Goal: Task Accomplishment & Management: Complete application form

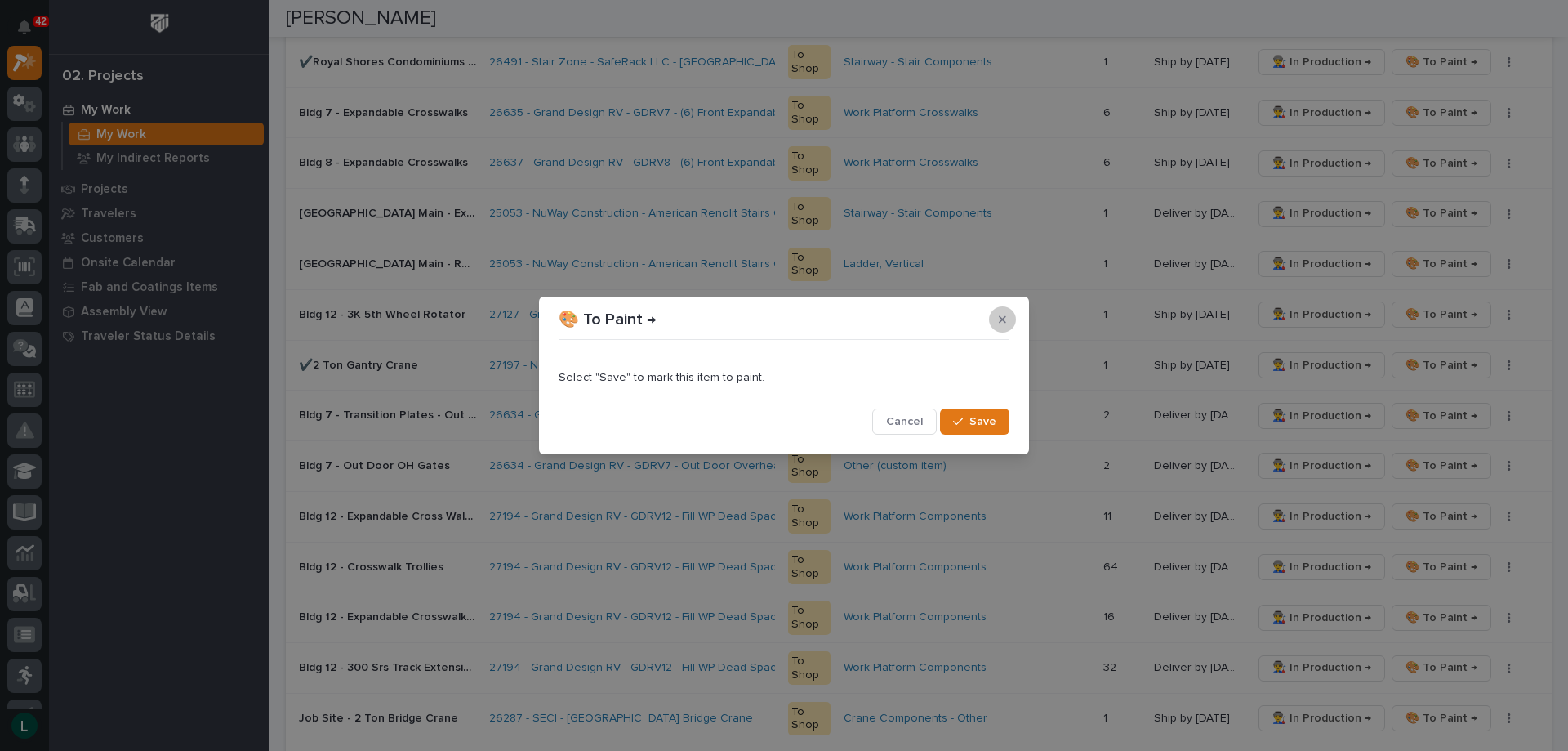
click at [1003, 318] on icon "button" at bounding box center [1002, 319] width 7 height 7
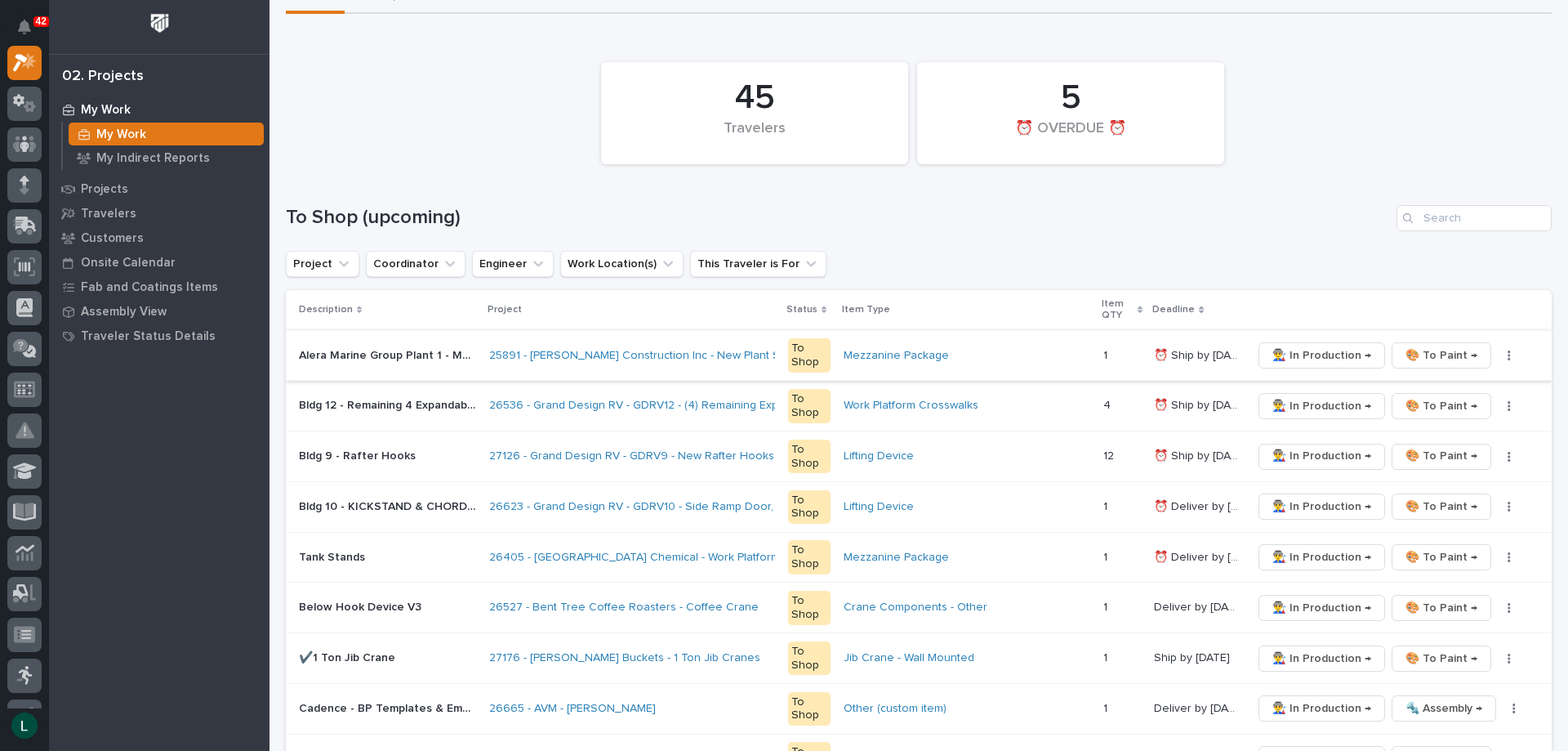
scroll to position [163, 0]
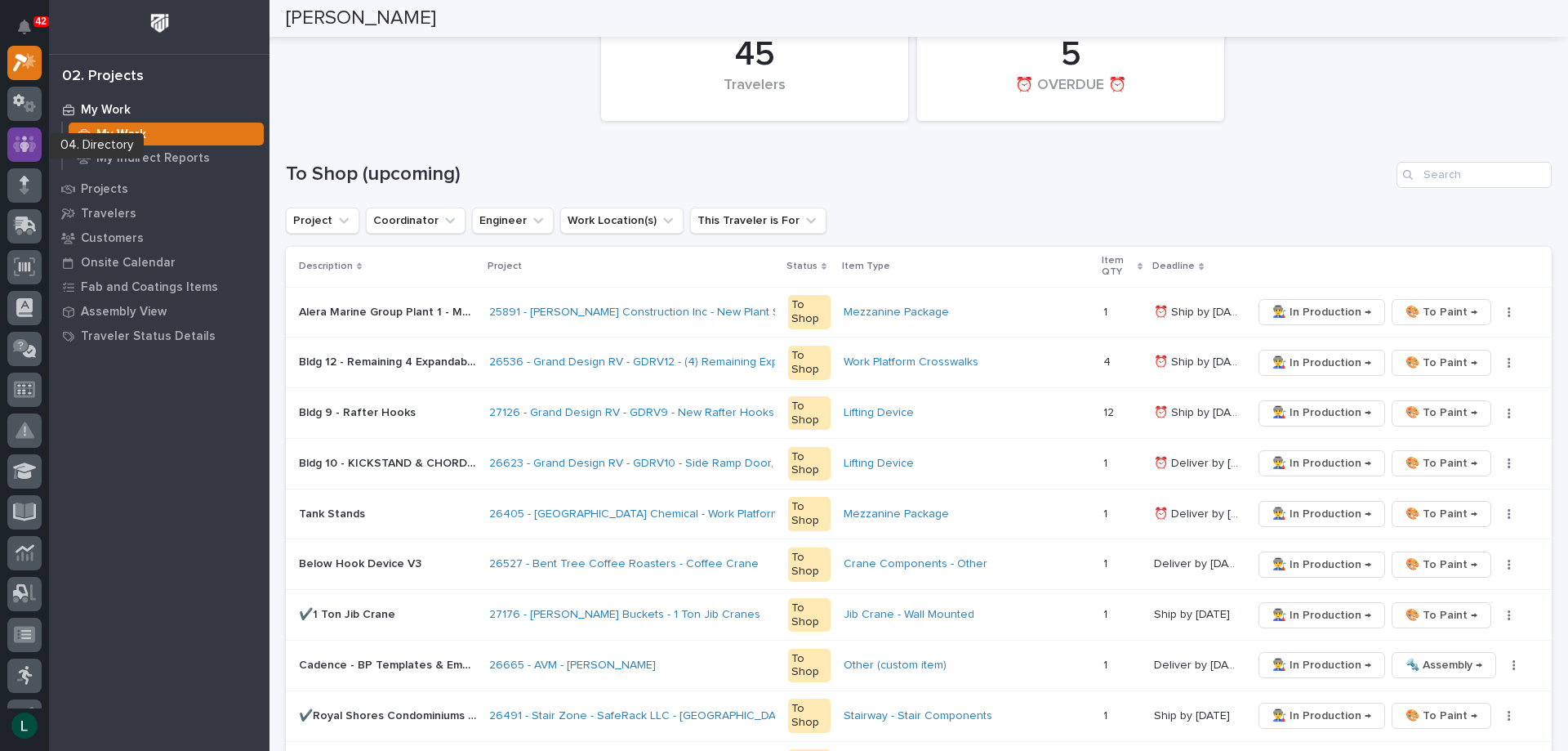
click at [26, 140] on icon at bounding box center [25, 144] width 24 height 19
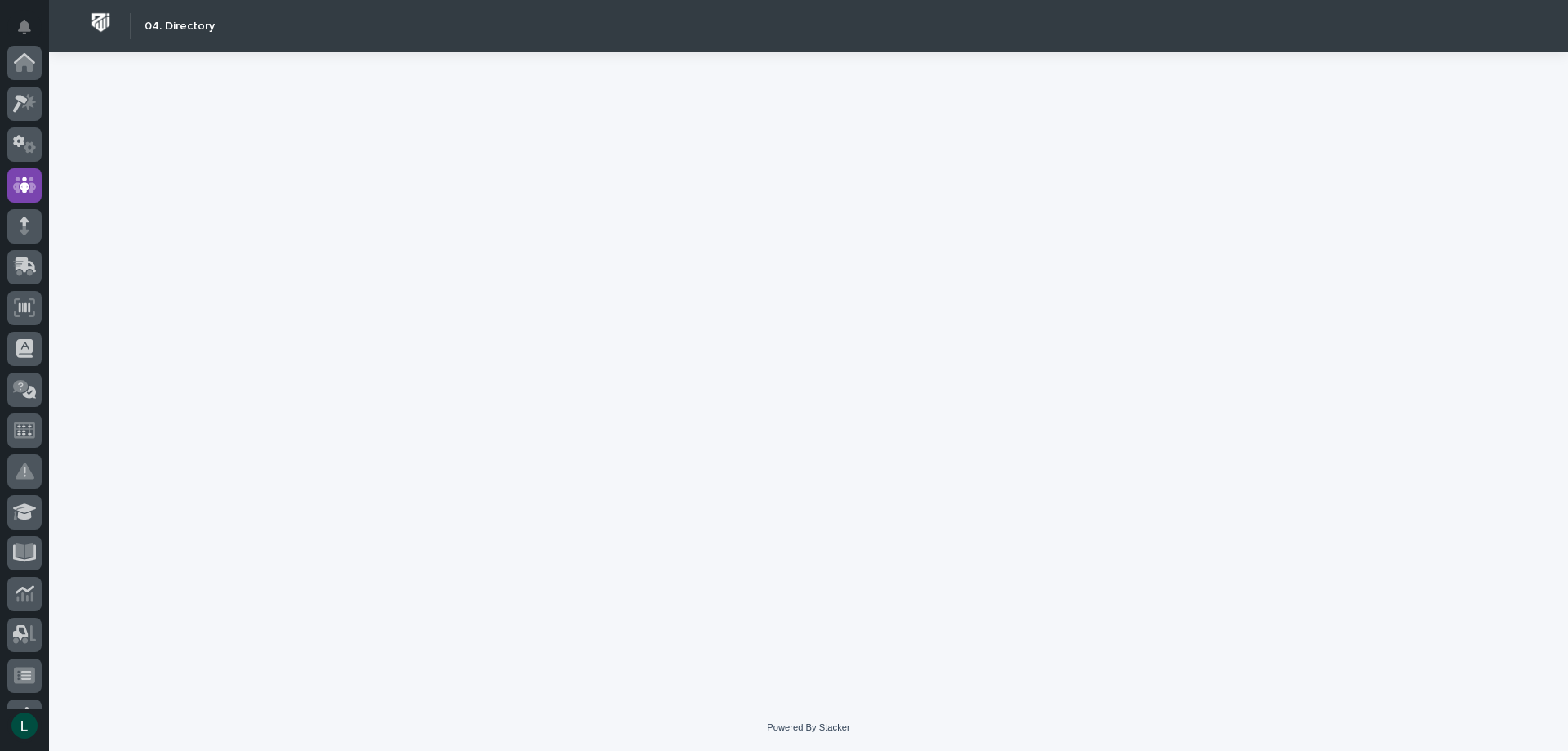
scroll to position [122, 0]
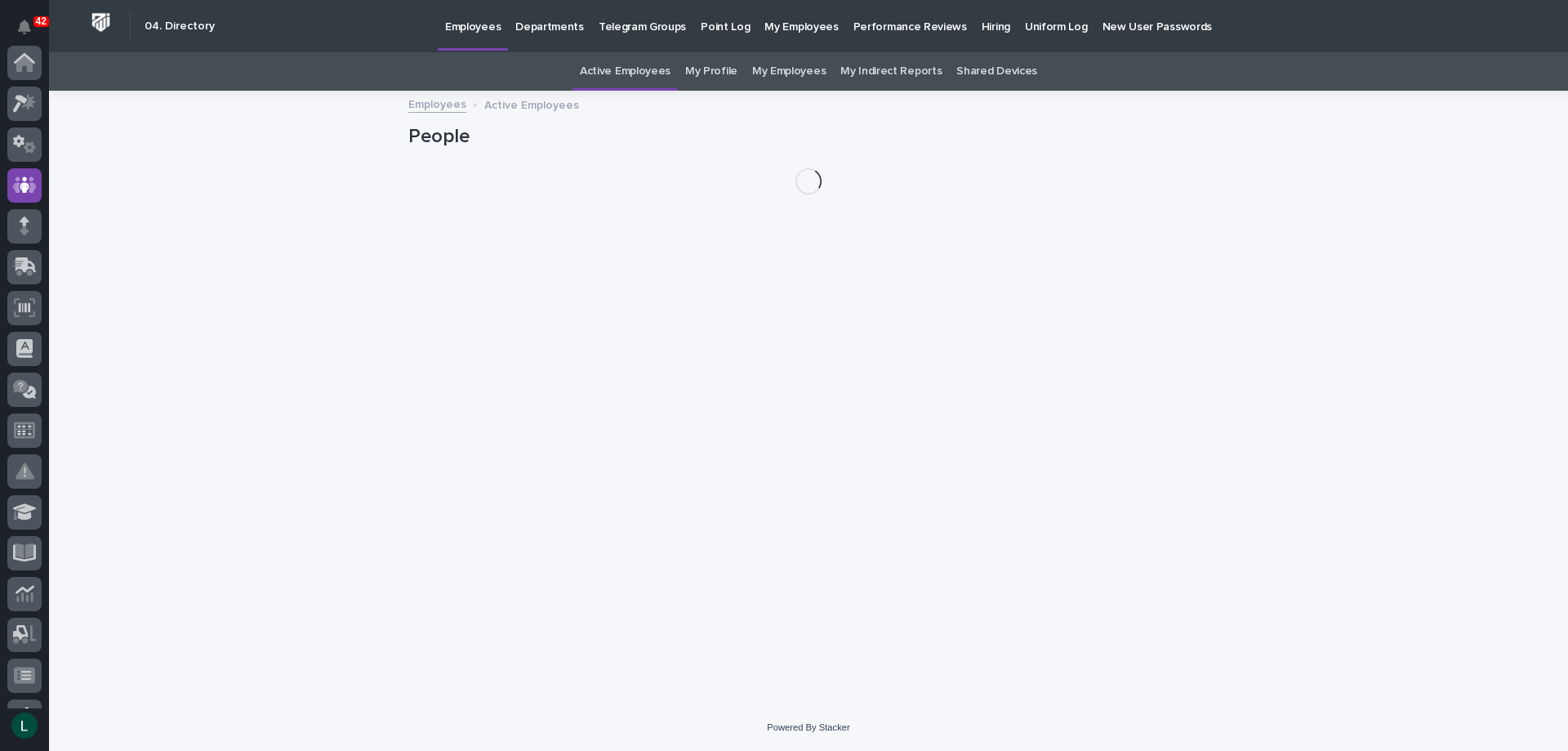
scroll to position [122, 0]
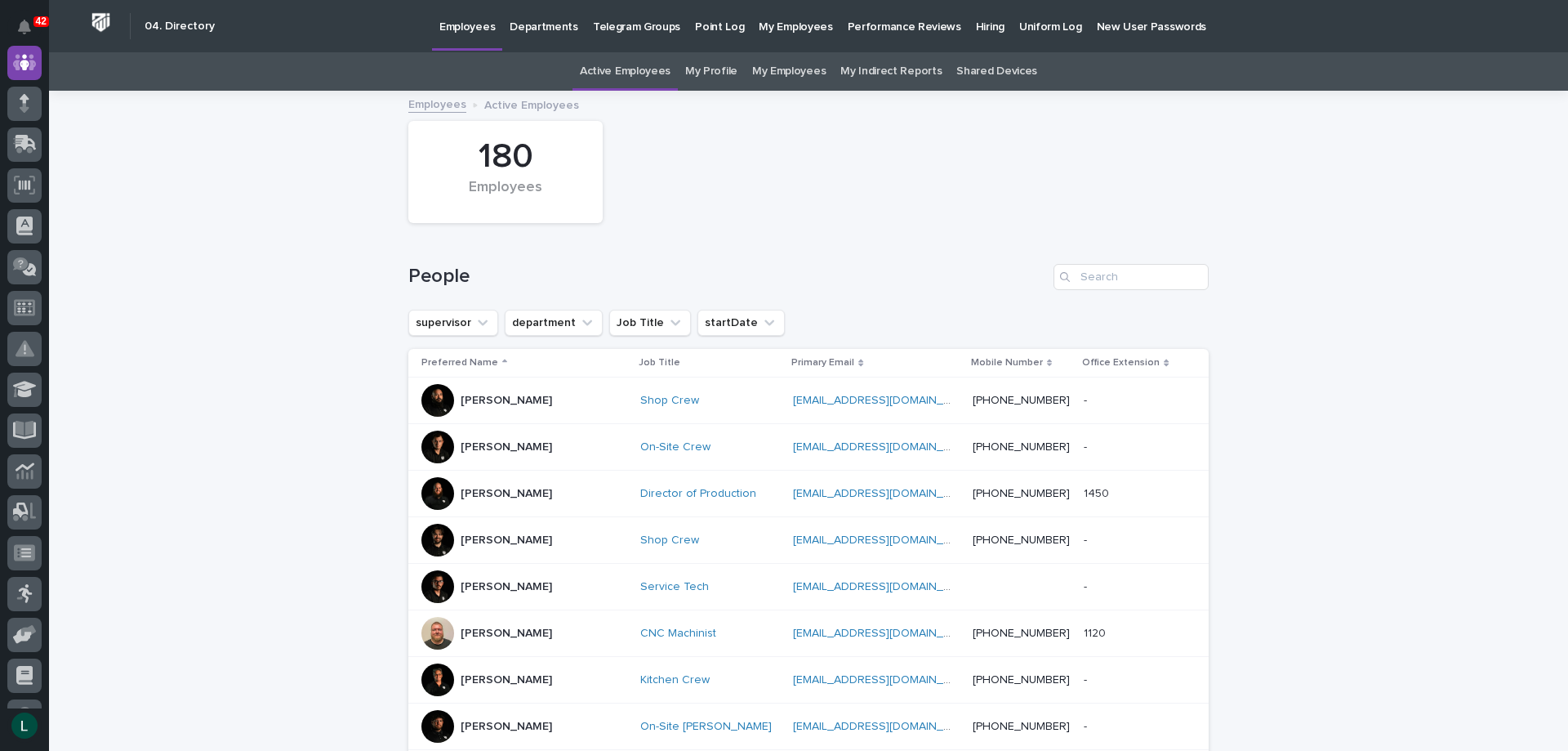
click at [776, 68] on link "My Employees" at bounding box center [789, 71] width 73 height 38
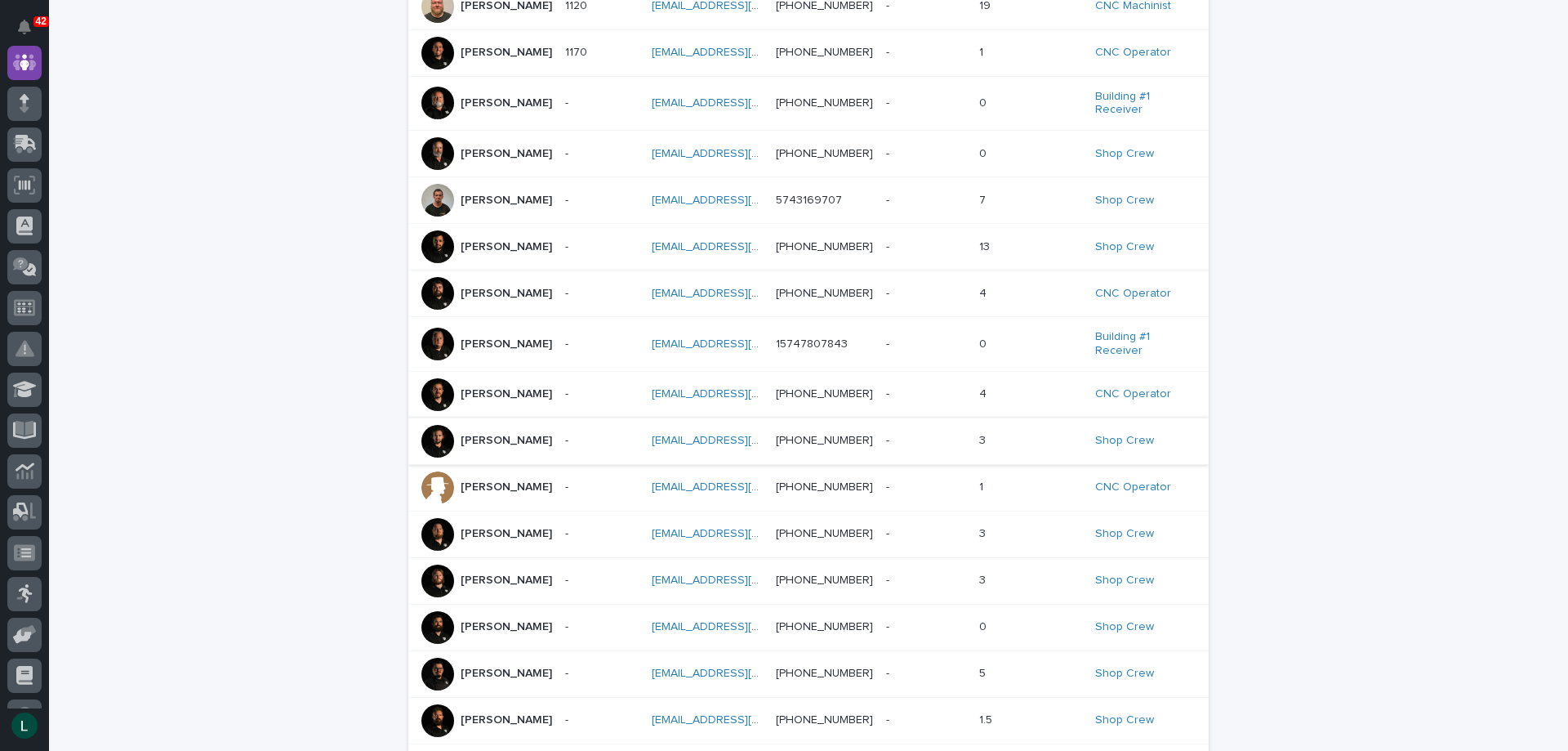
scroll to position [327, 0]
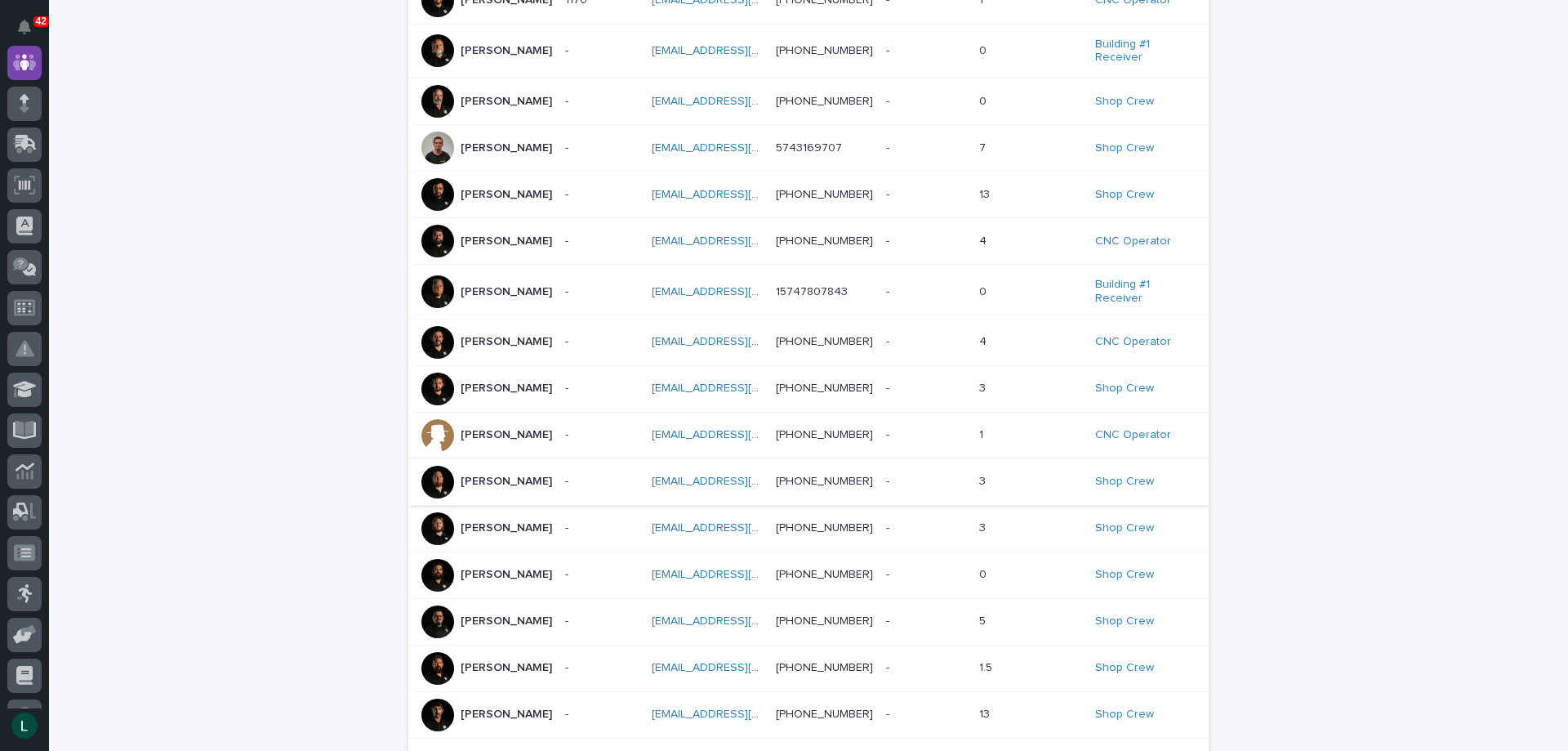
click at [676, 484] on link "[EMAIL_ADDRESS][DOMAIN_NAME]" at bounding box center [743, 480] width 185 height 12
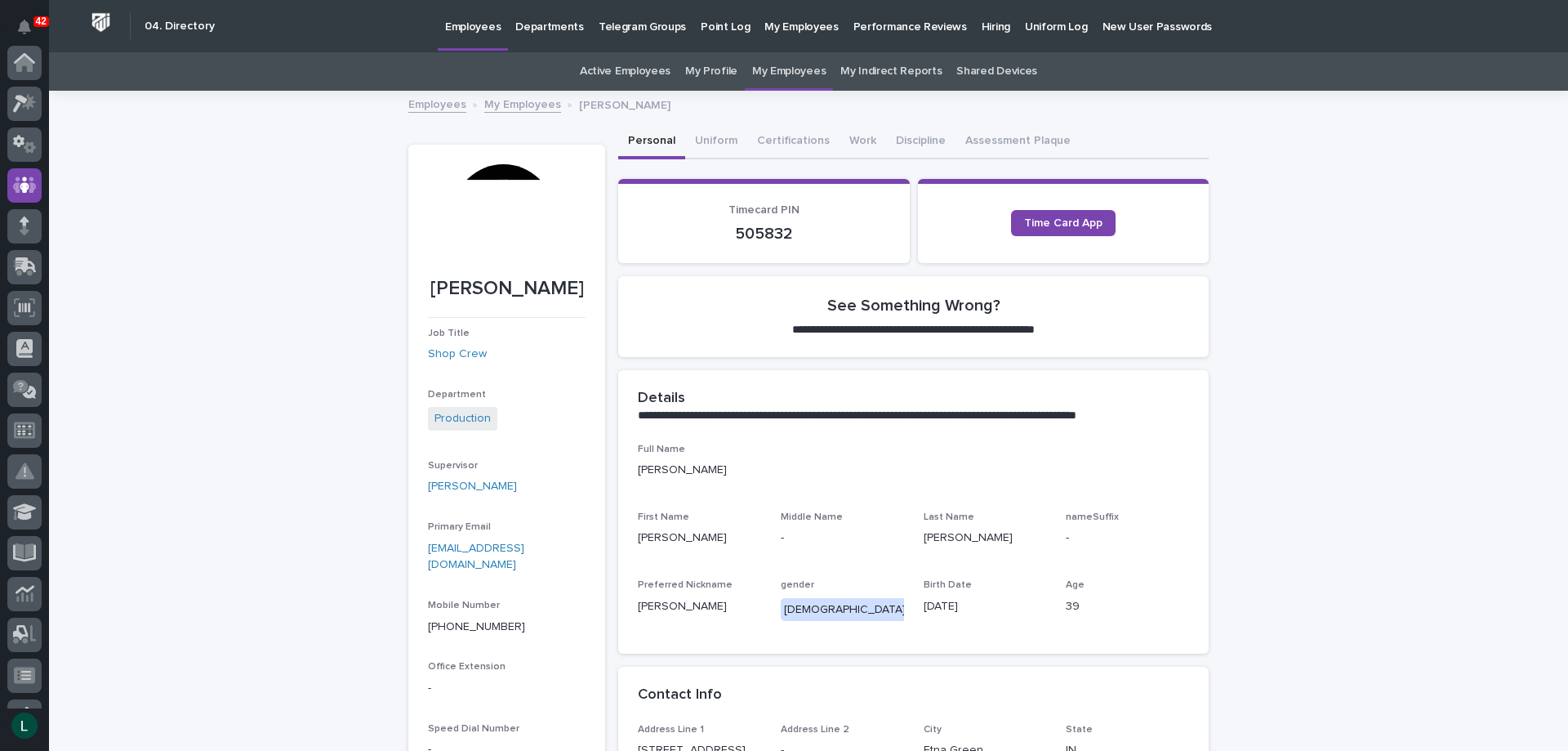
scroll to position [122, 0]
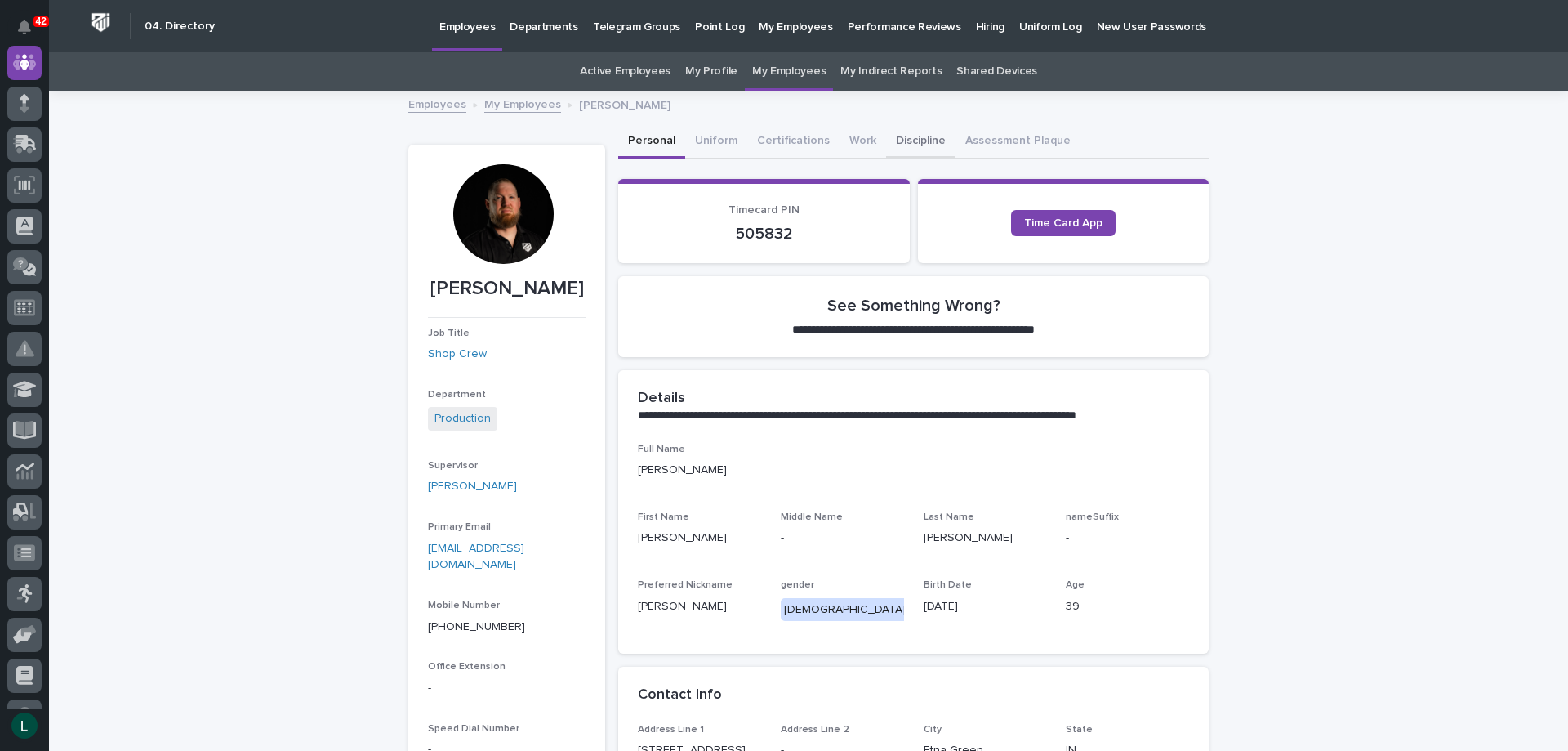
click at [903, 139] on button "Discipline" at bounding box center [921, 142] width 70 height 34
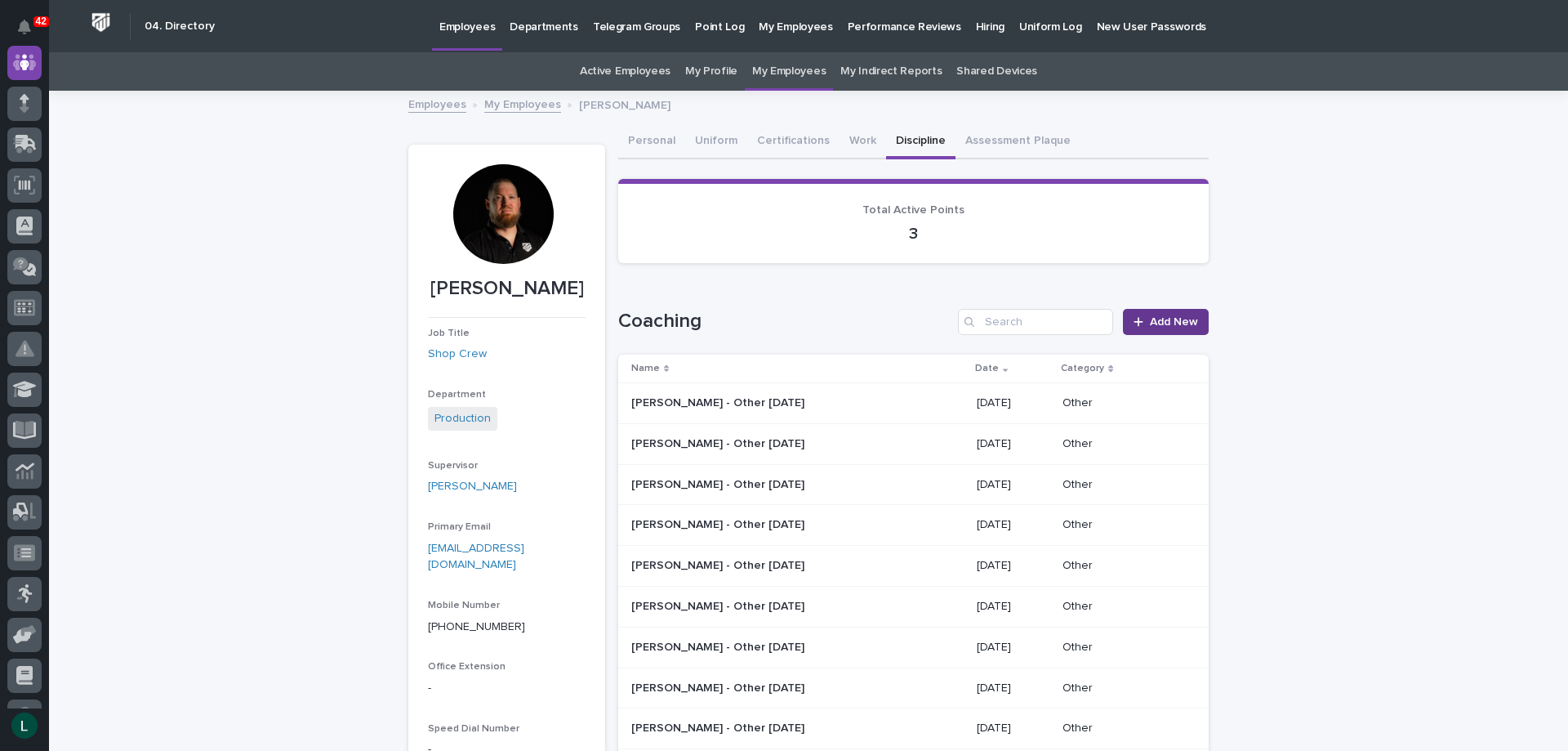
click at [1150, 316] on span "Add New" at bounding box center [1174, 321] width 48 height 12
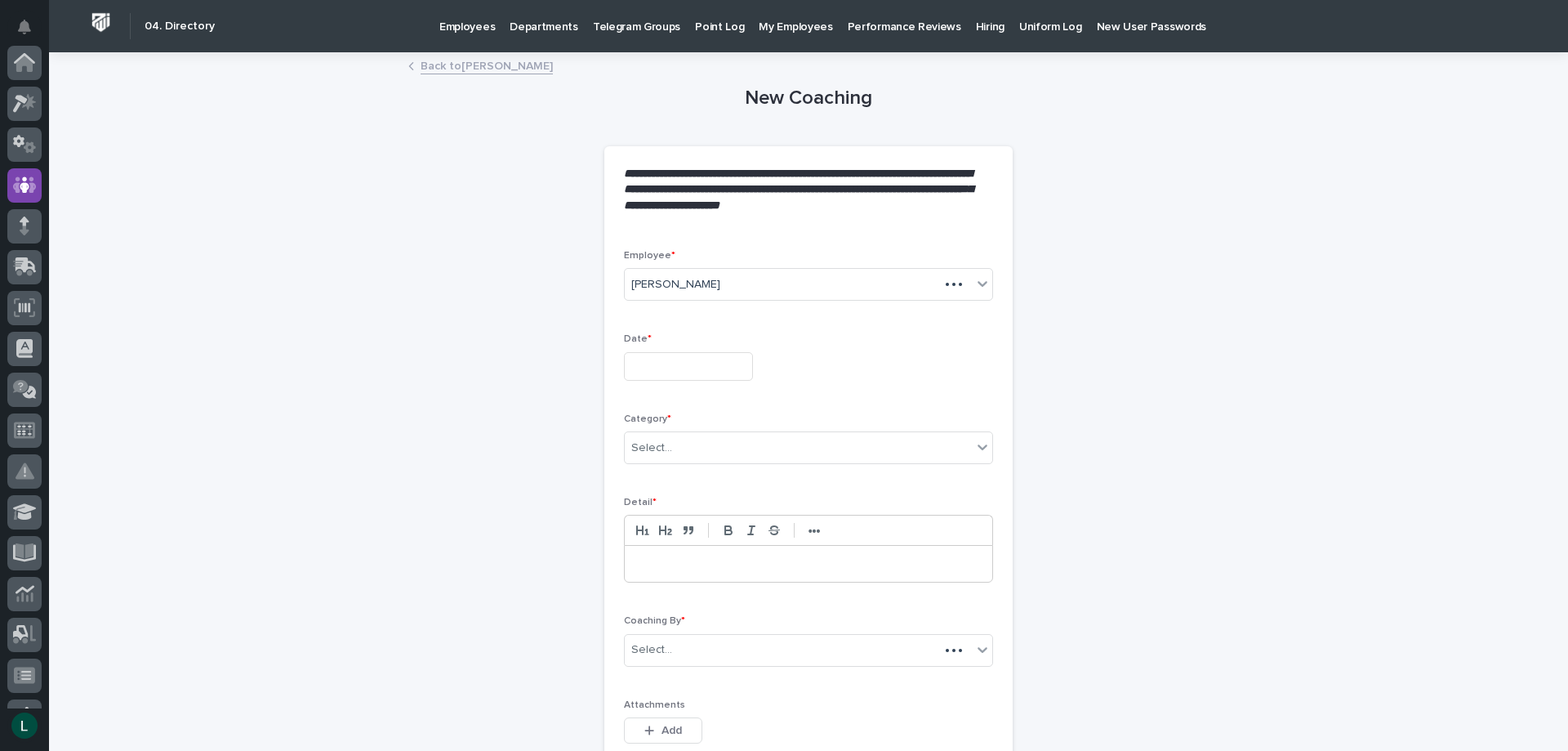
scroll to position [122, 0]
click at [696, 364] on input "text" at bounding box center [688, 366] width 129 height 29
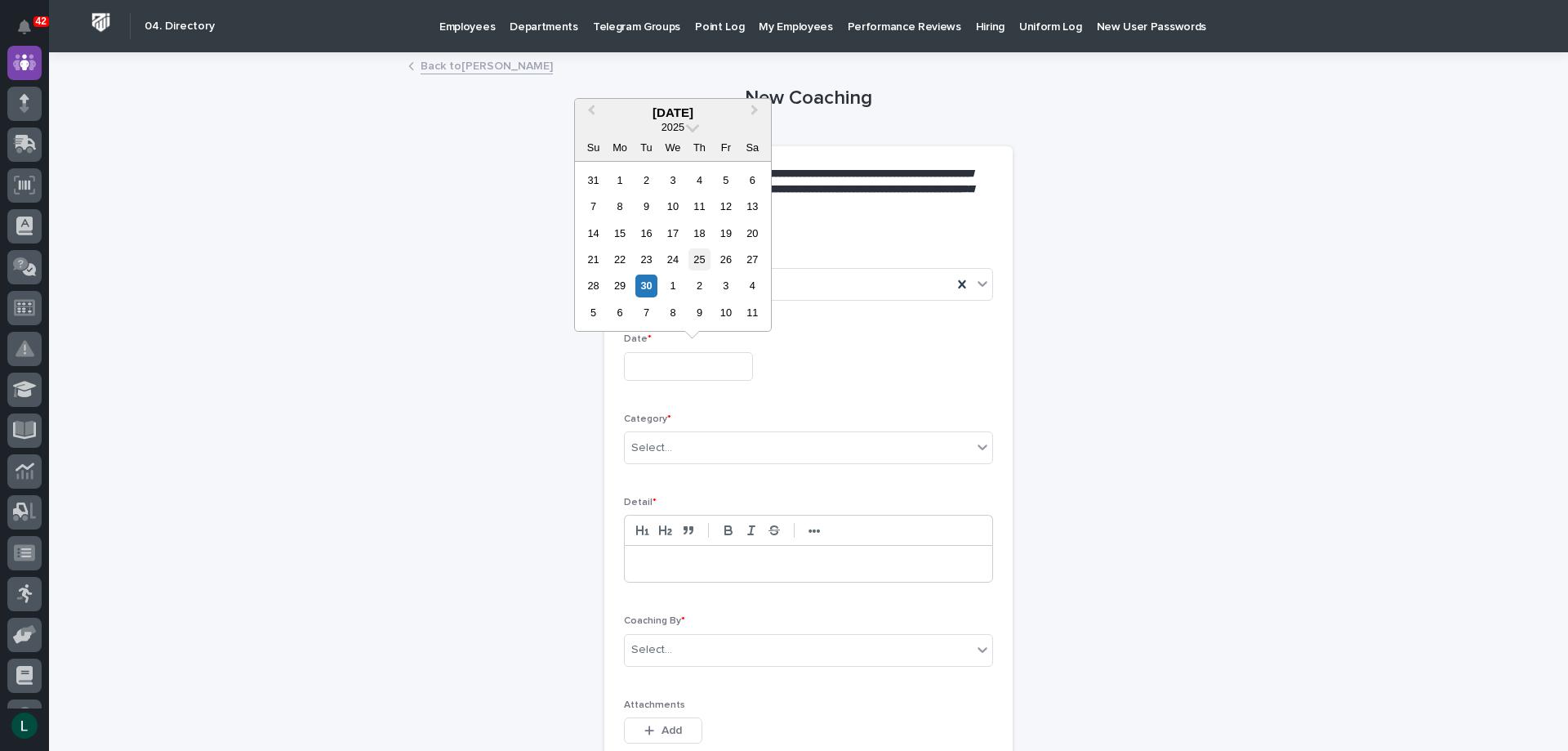
click at [701, 256] on div "25" at bounding box center [699, 259] width 22 height 22
type input "**********"
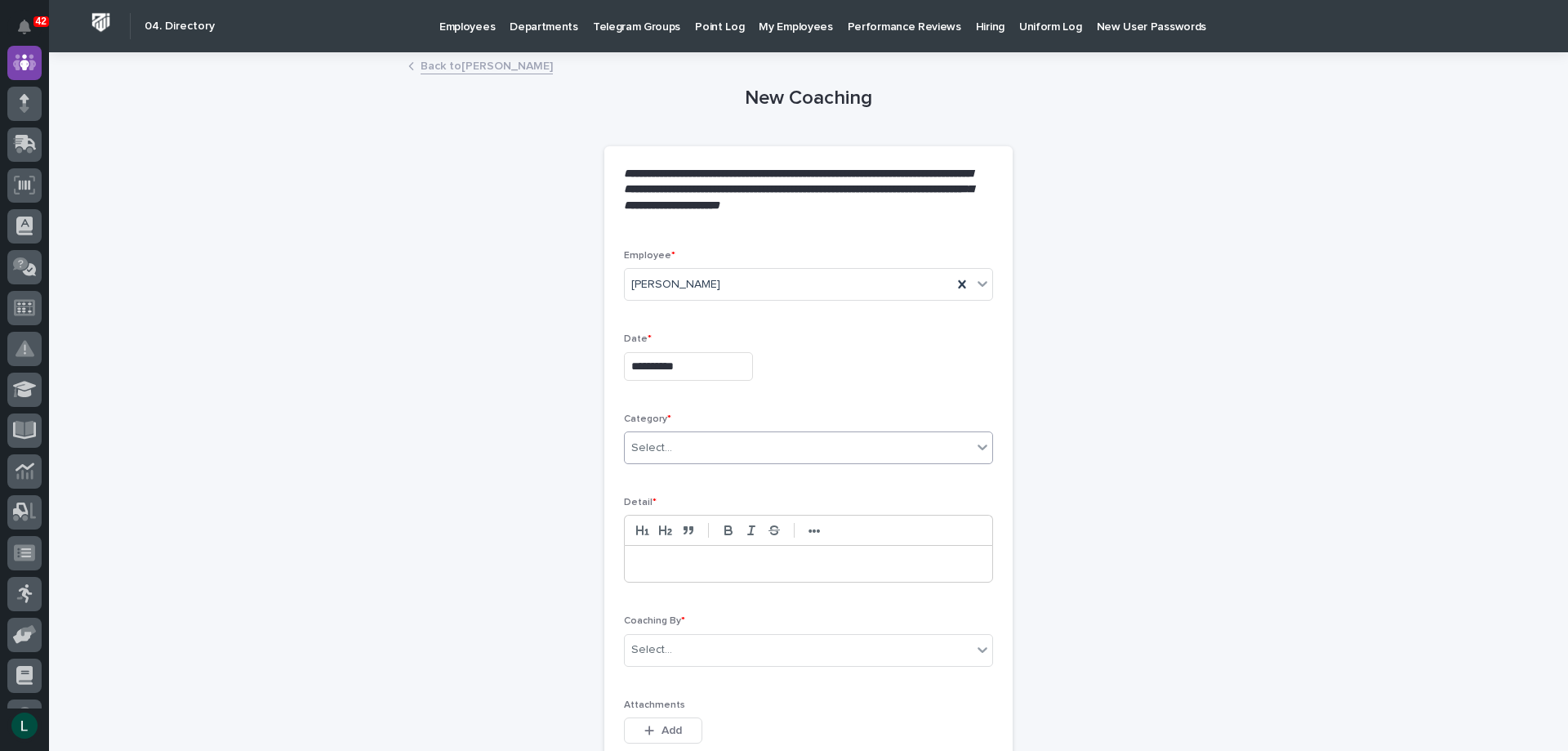
click at [731, 437] on div "Select..." at bounding box center [798, 448] width 347 height 27
click at [755, 562] on div "Other" at bounding box center [802, 565] width 368 height 29
click at [753, 563] on p at bounding box center [809, 563] width 343 height 16
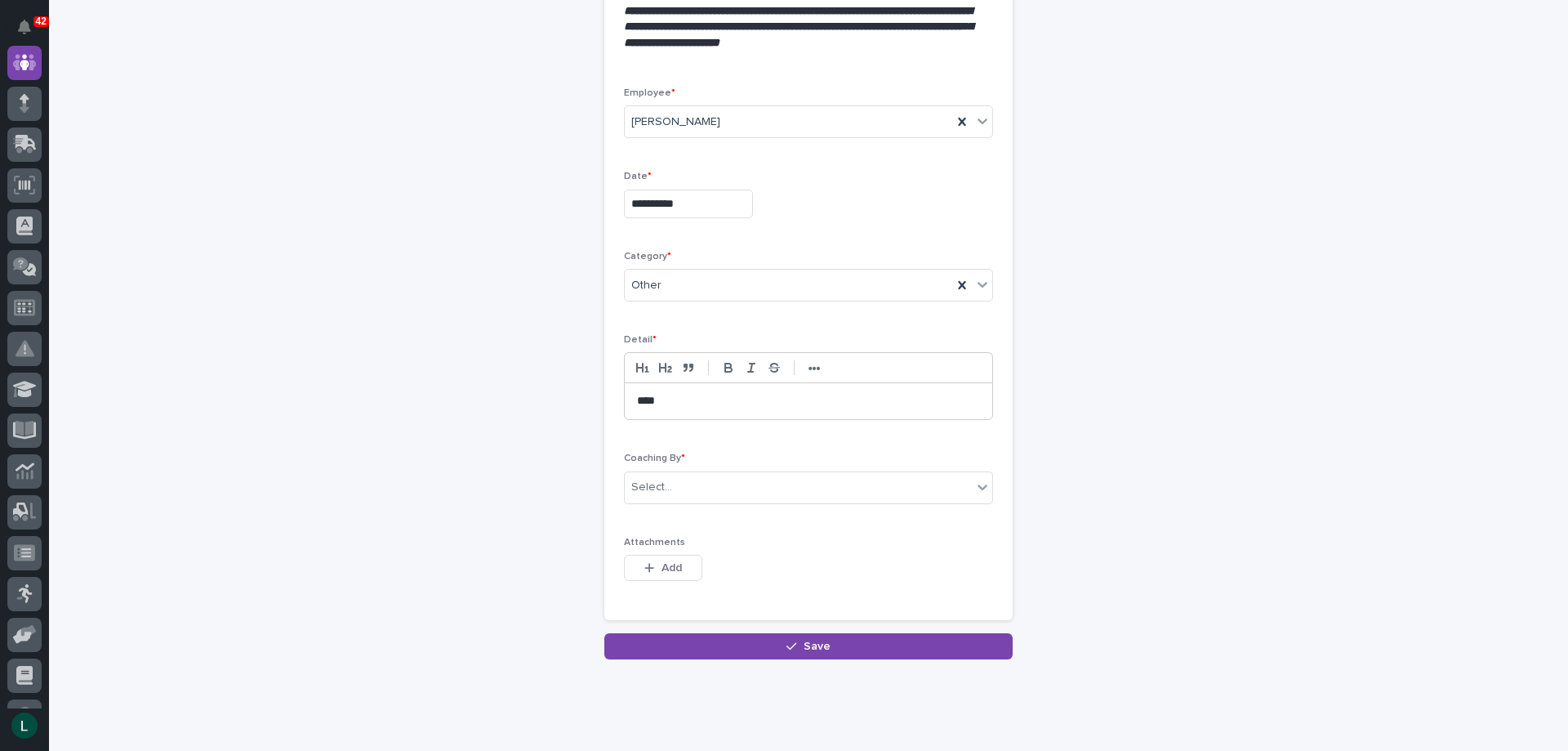
scroll to position [163, 0]
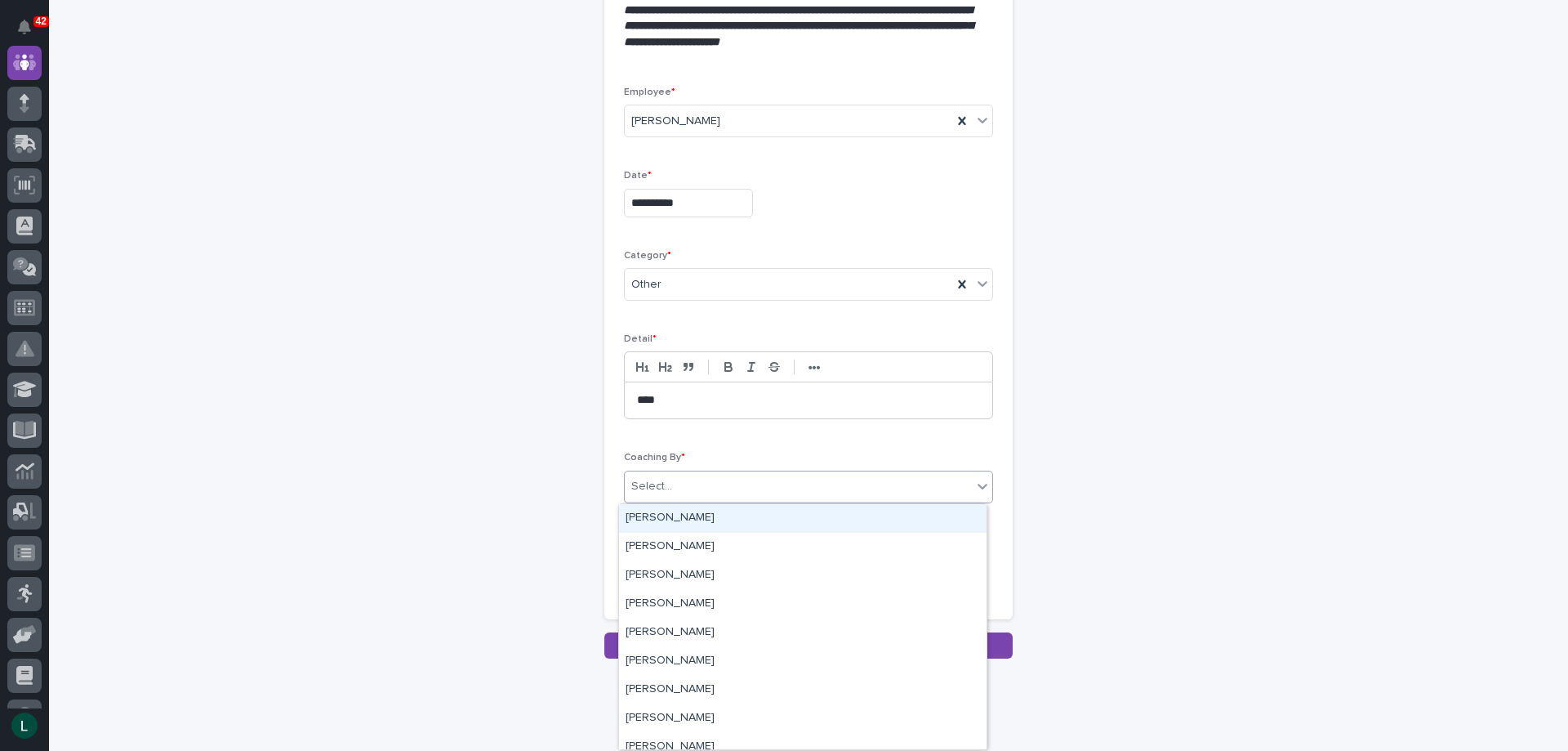
click at [725, 474] on div "Select..." at bounding box center [798, 487] width 347 height 27
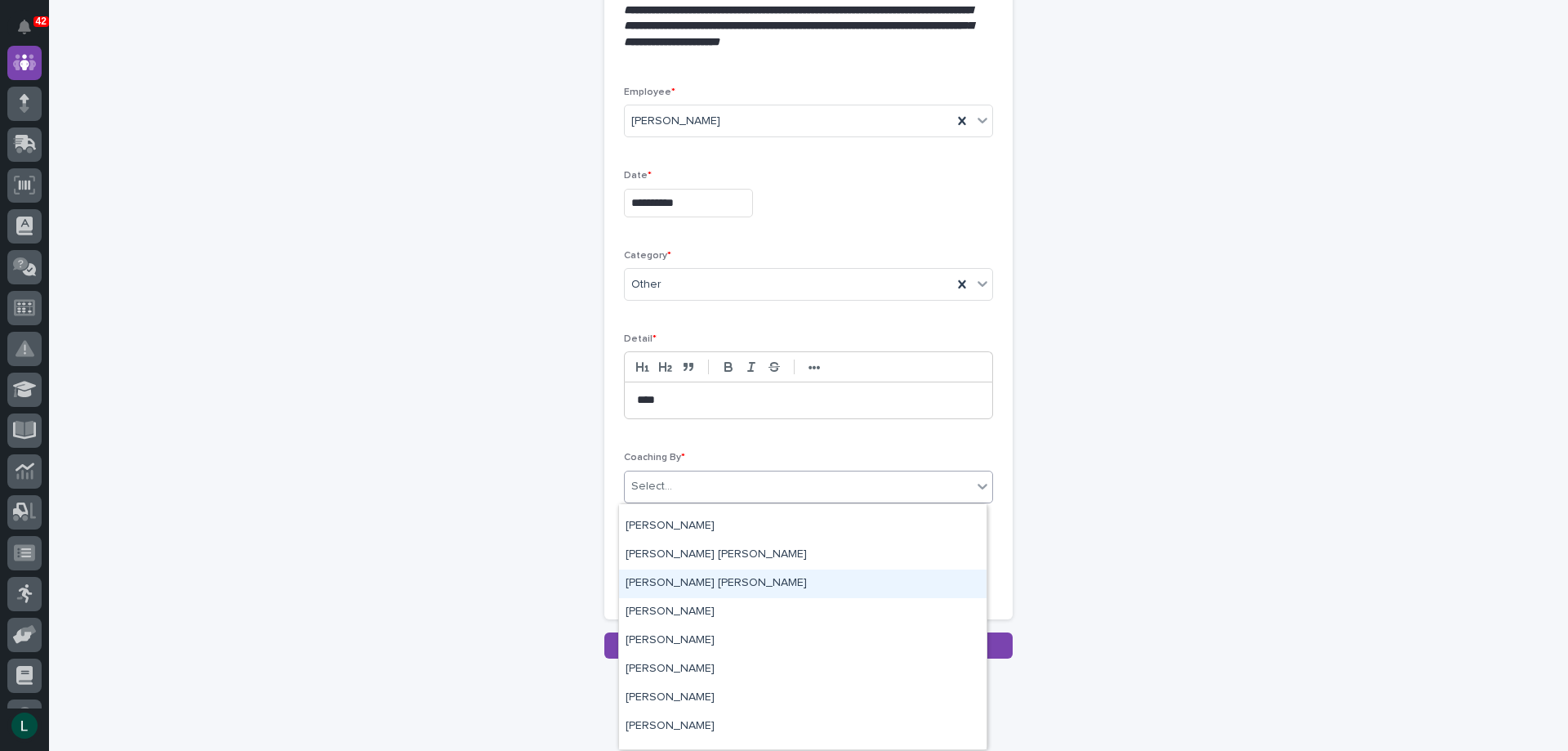
scroll to position [4820, 0]
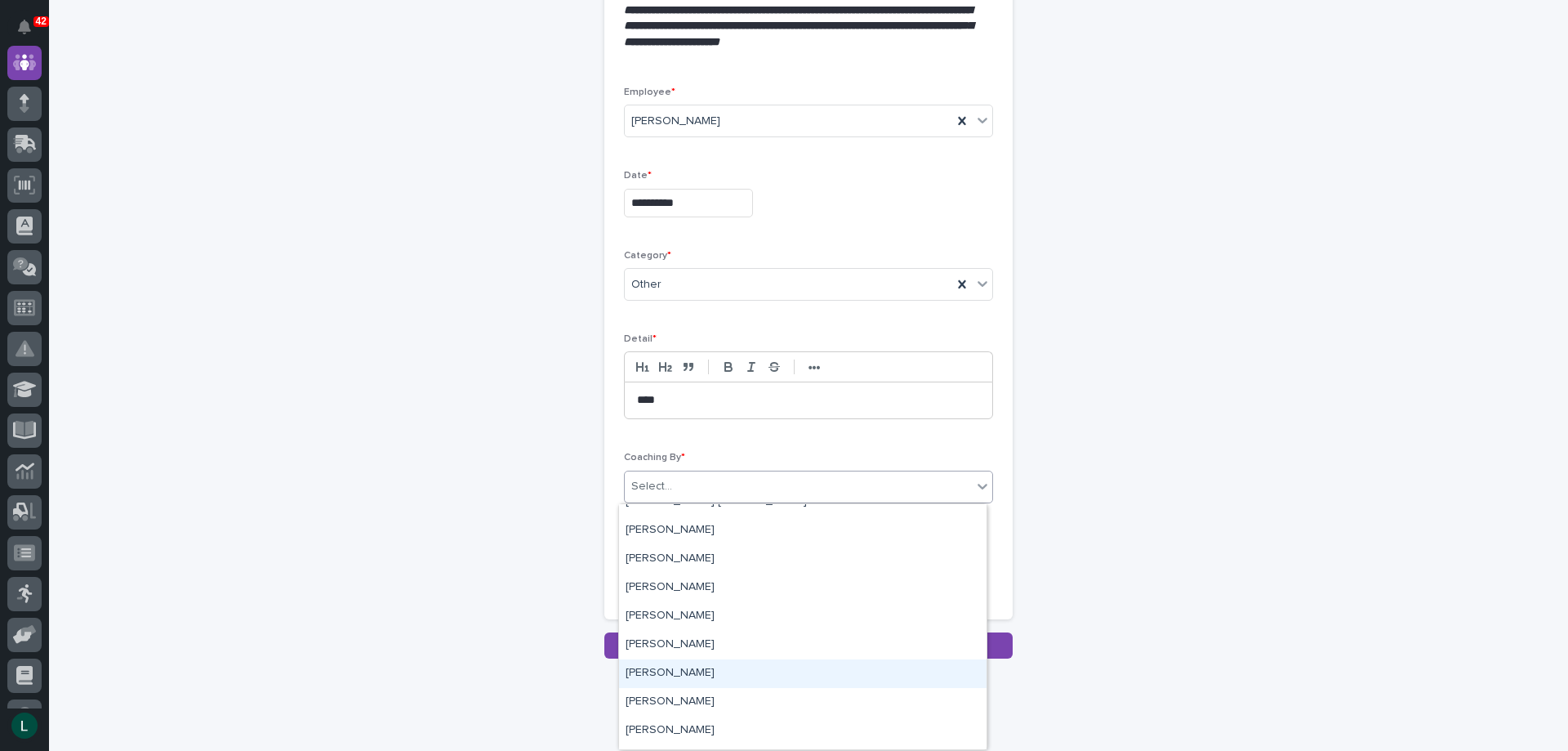
click at [674, 667] on div "[PERSON_NAME]" at bounding box center [802, 673] width 368 height 29
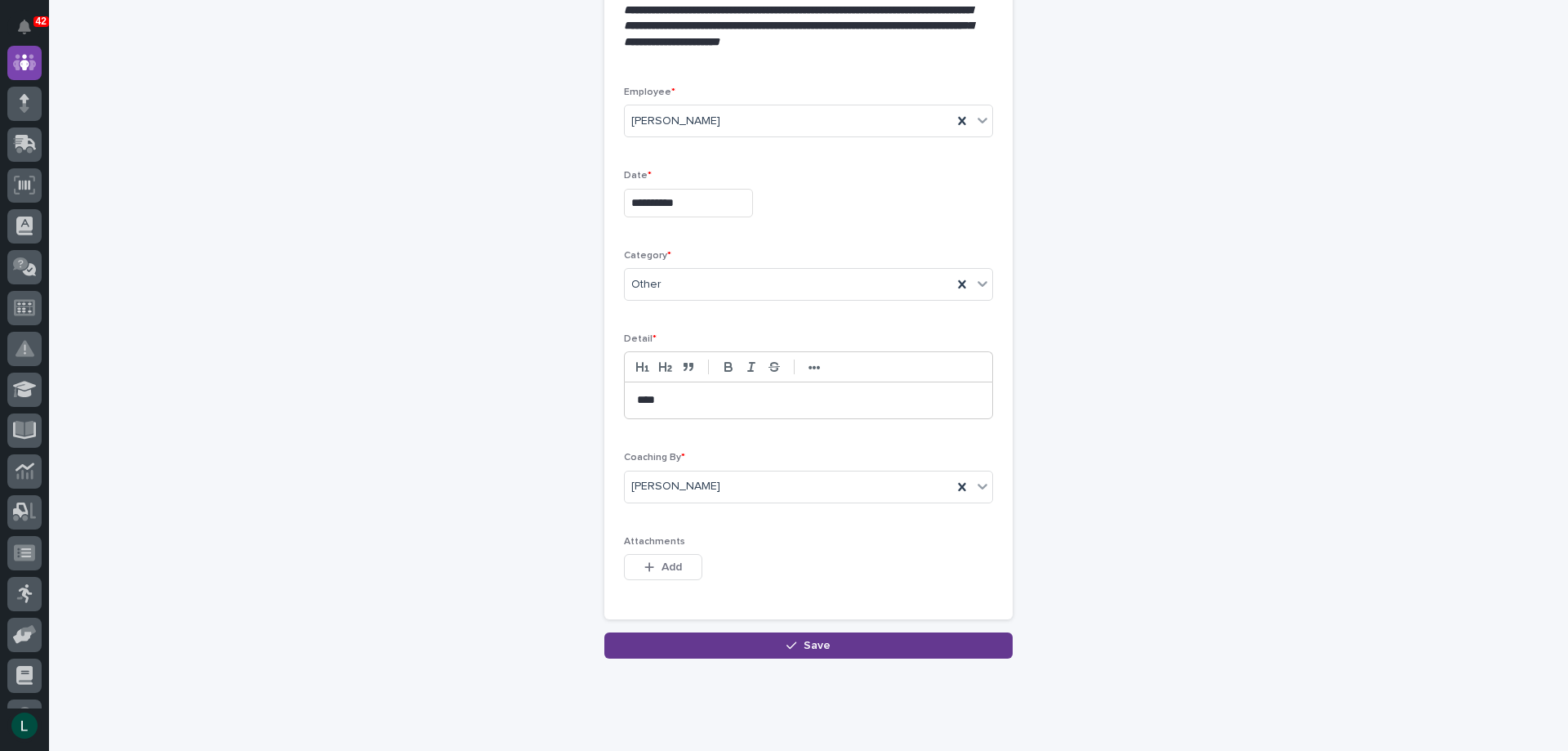
click at [807, 642] on span "Save" at bounding box center [817, 645] width 27 height 12
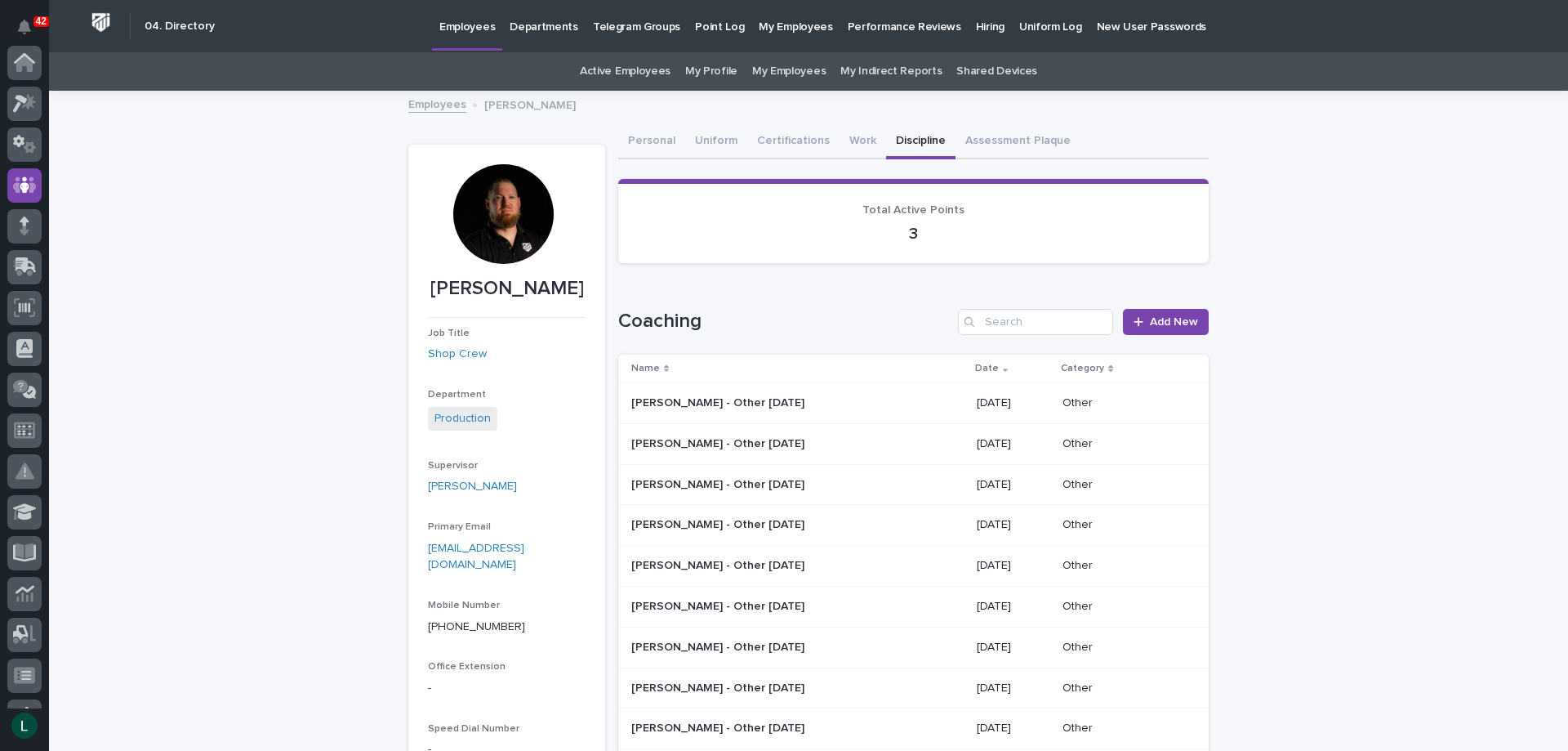
scroll to position [122, 0]
click at [1166, 318] on span "Add New" at bounding box center [1174, 321] width 48 height 12
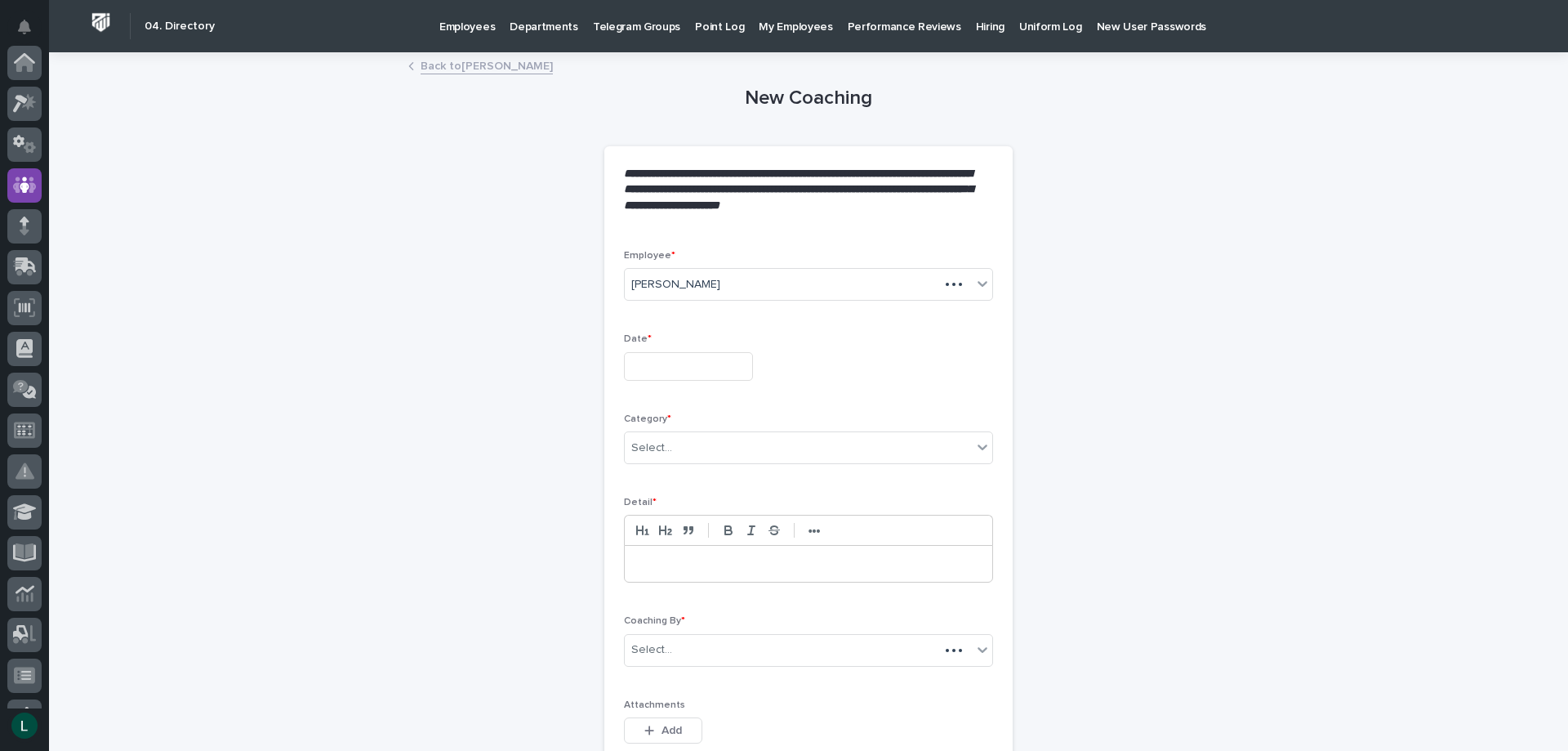
scroll to position [122, 0]
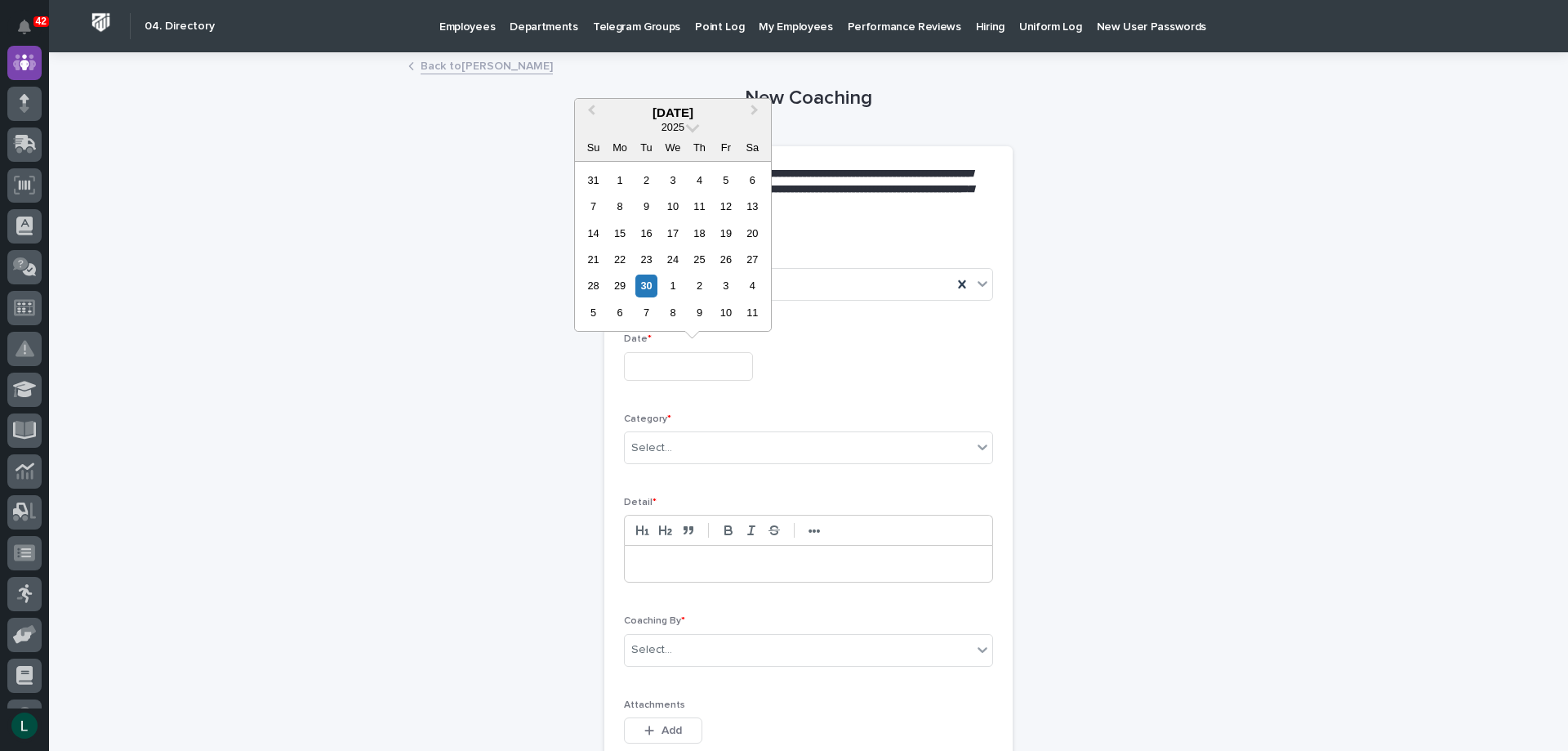
click at [659, 363] on input "text" at bounding box center [688, 366] width 129 height 29
click at [723, 258] on div "26" at bounding box center [726, 259] width 22 height 22
type input "**********"
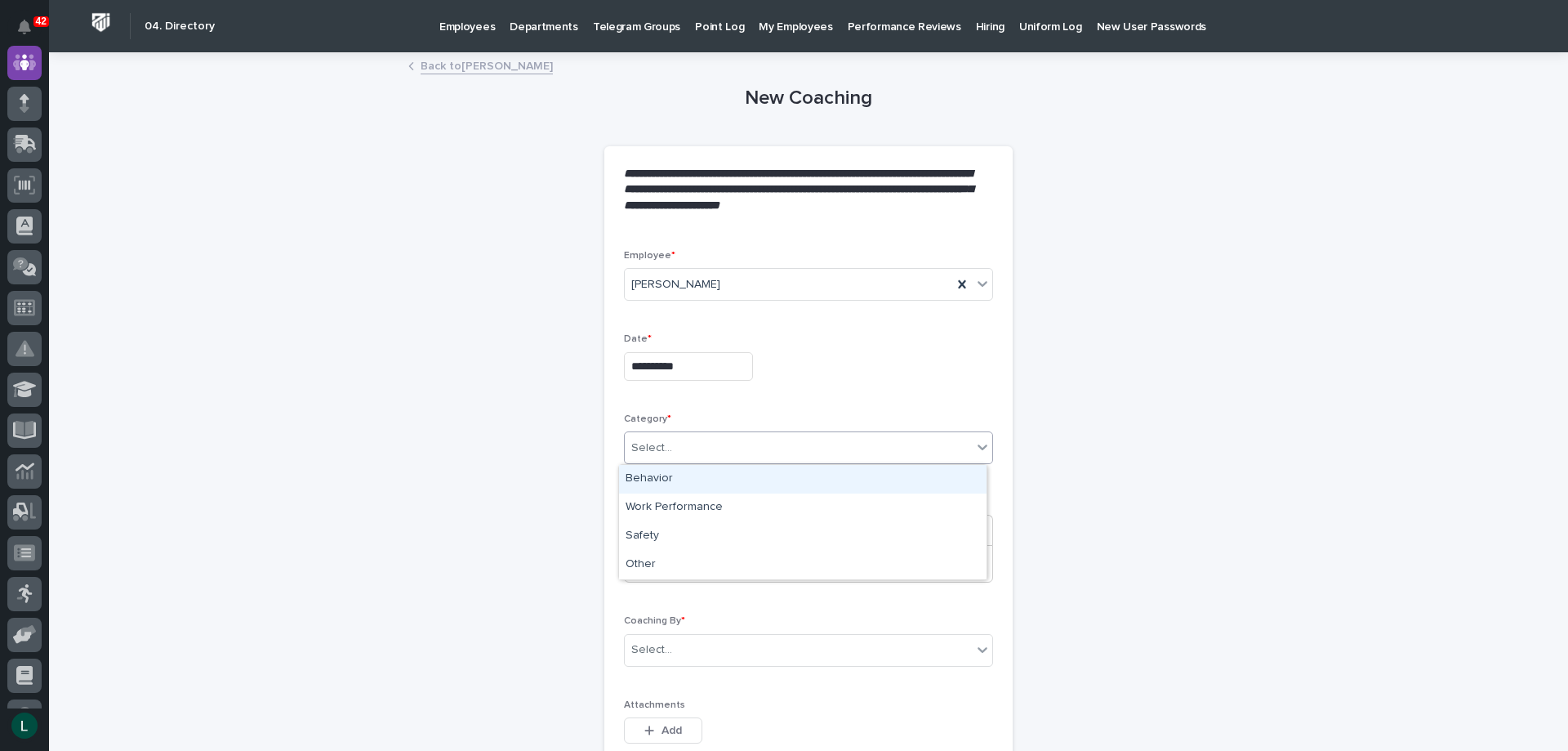
click at [769, 435] on div "Select..." at bounding box center [798, 448] width 347 height 27
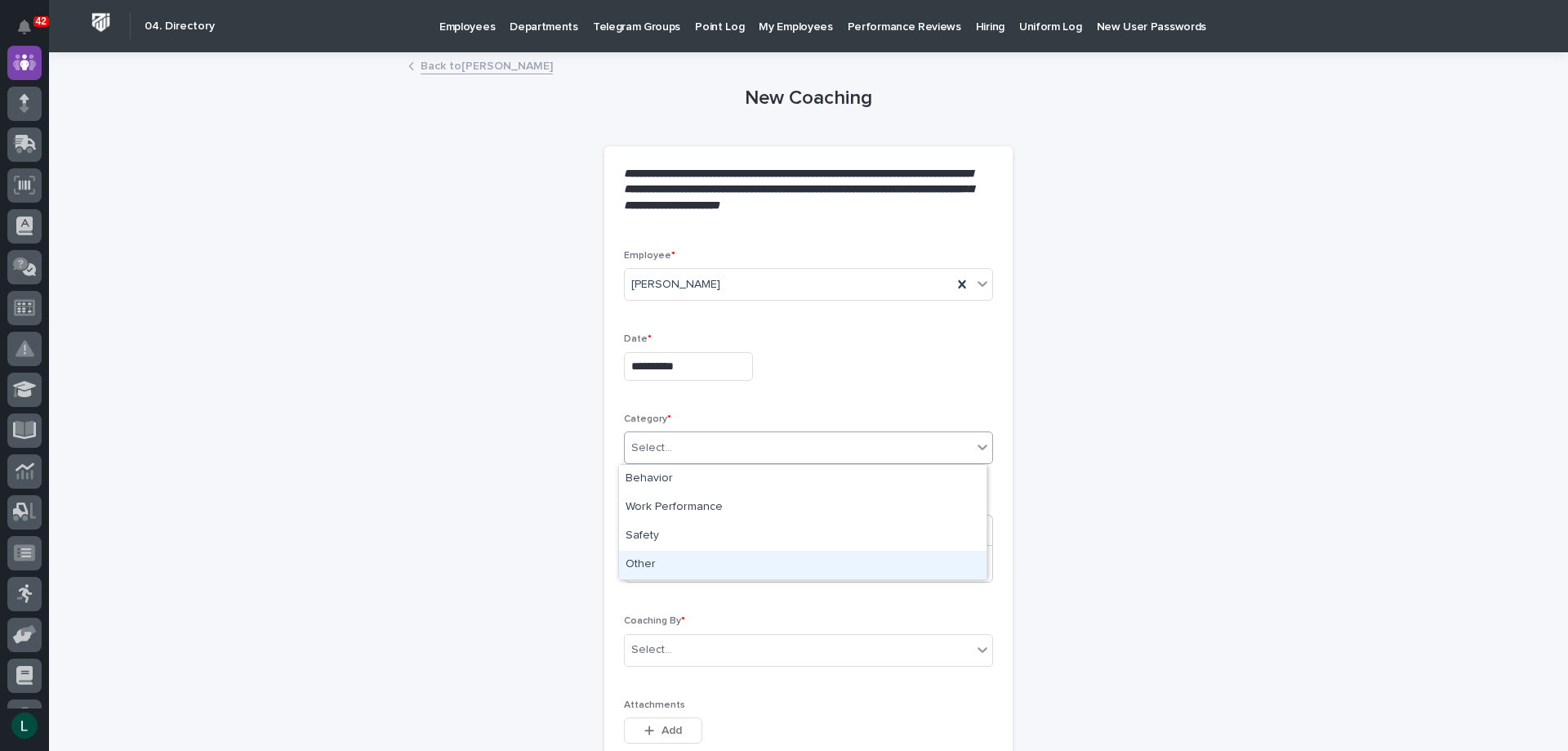
click at [813, 561] on div "Other" at bounding box center [802, 565] width 368 height 29
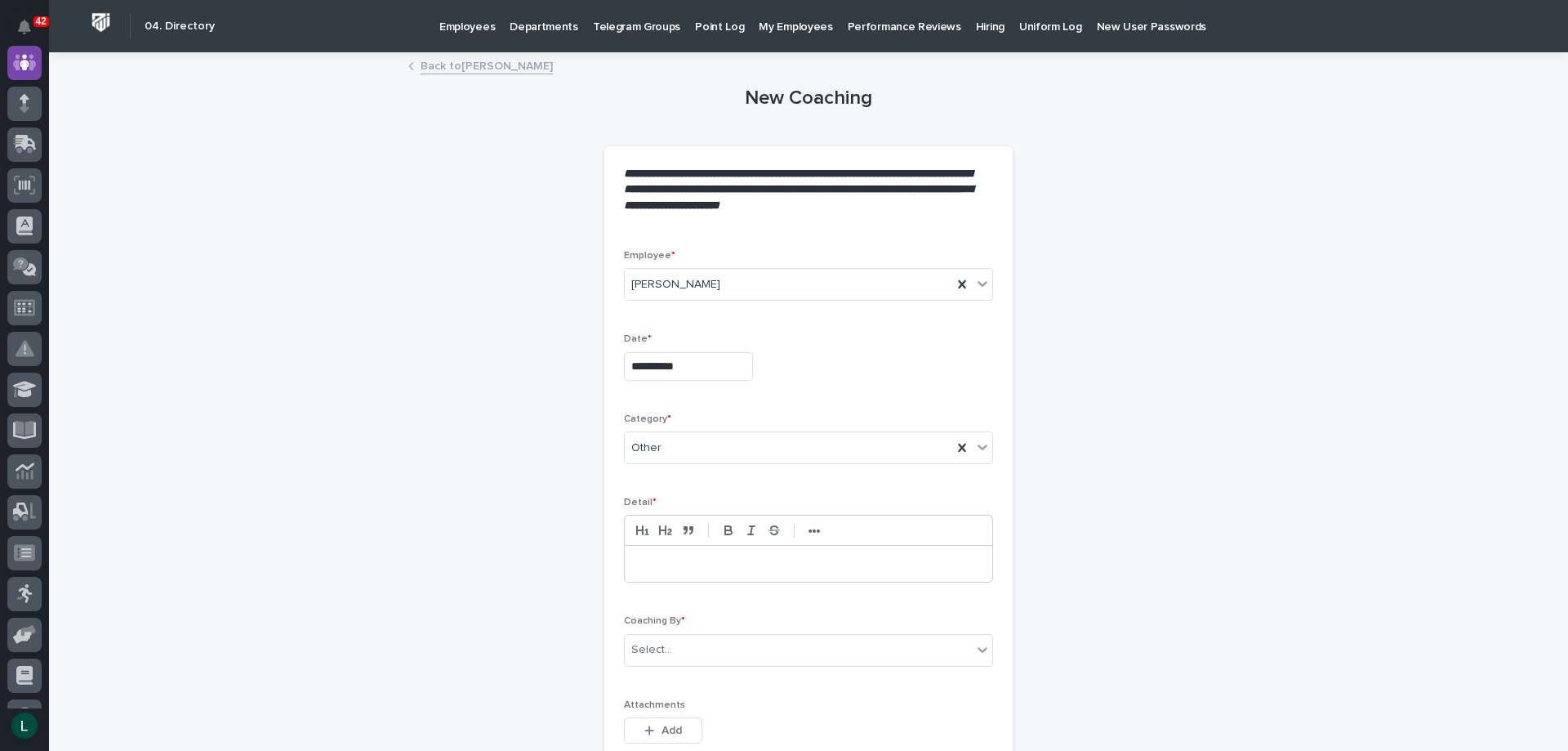
click at [816, 560] on p at bounding box center [809, 563] width 343 height 16
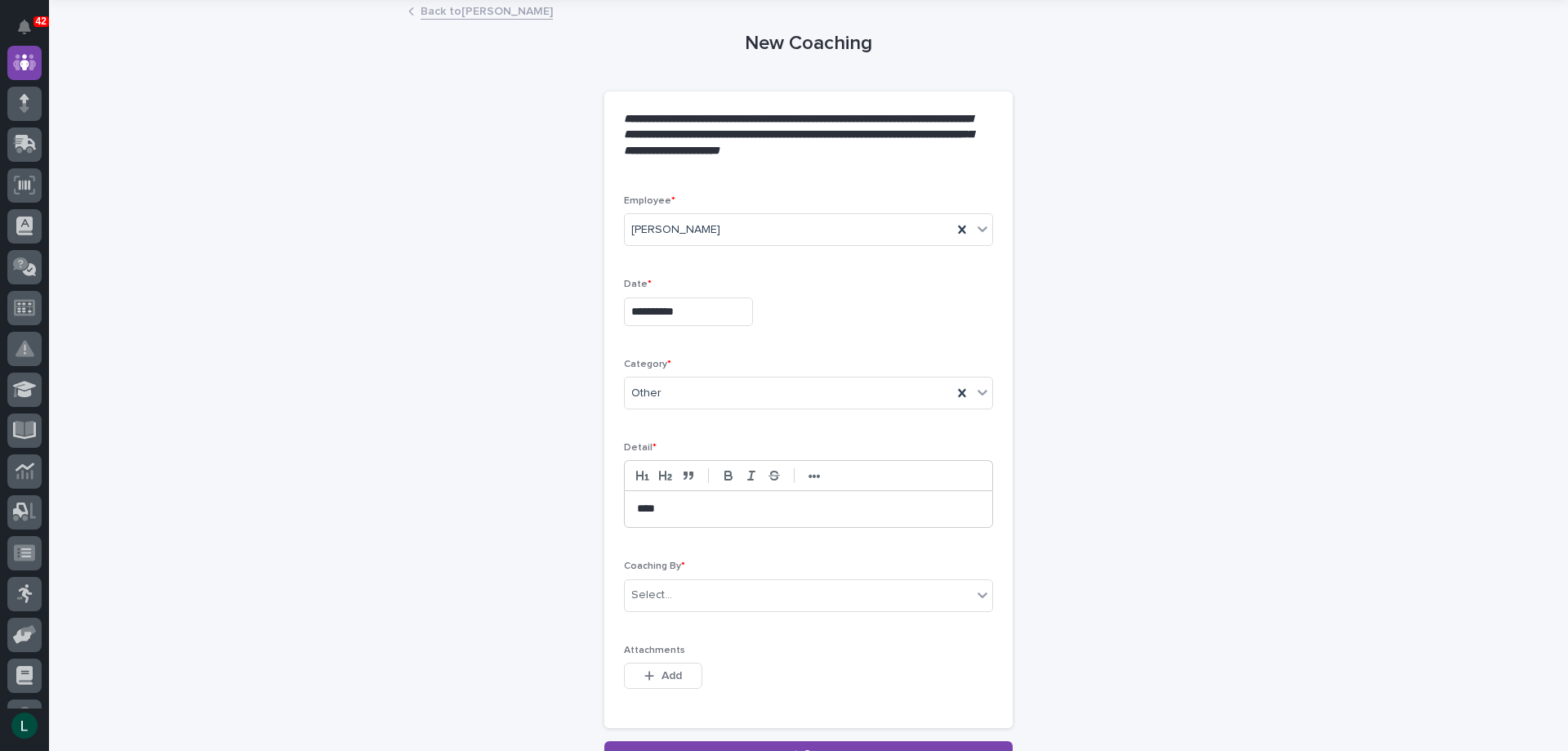
scroll to position [81, 0]
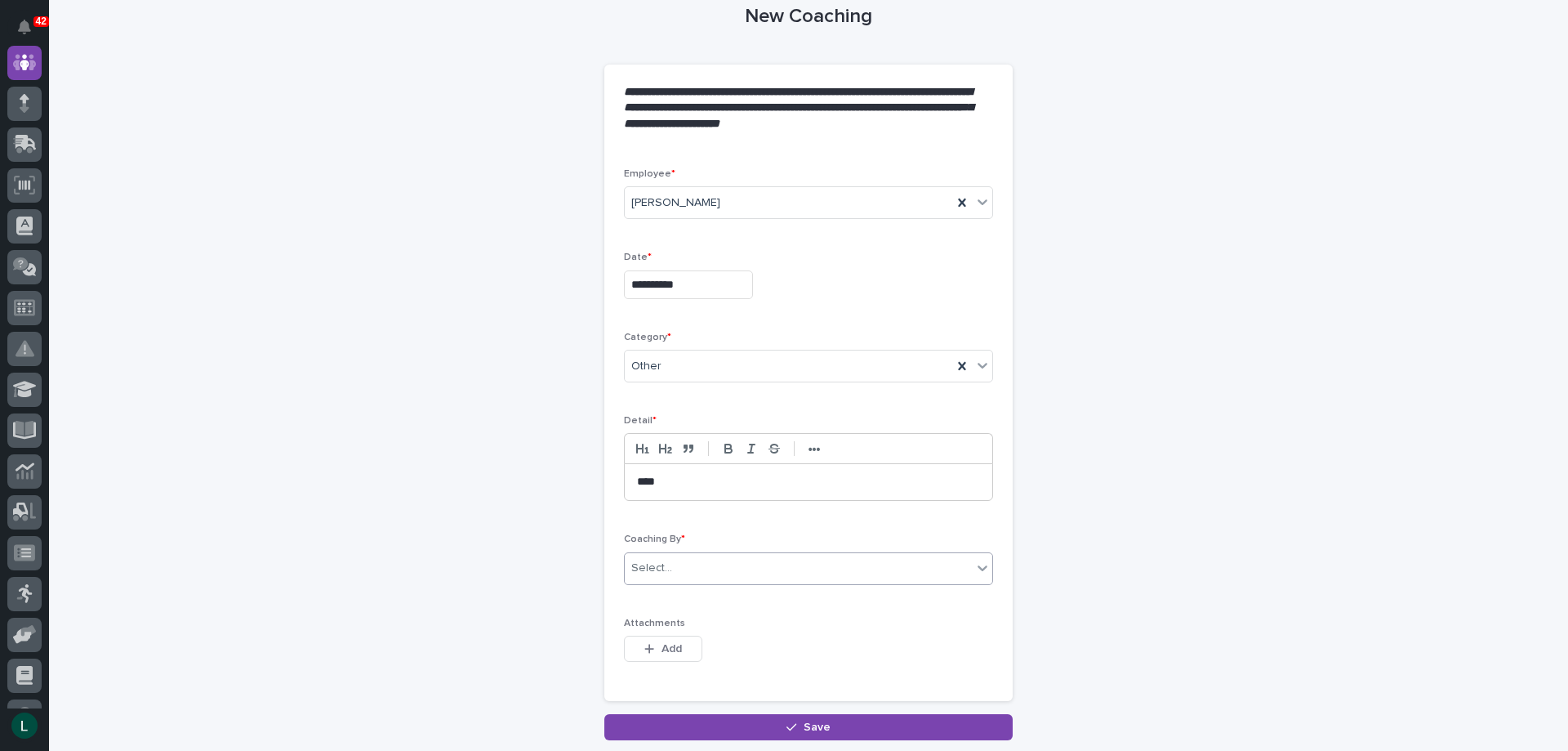
click at [758, 559] on div "Select..." at bounding box center [798, 568] width 347 height 27
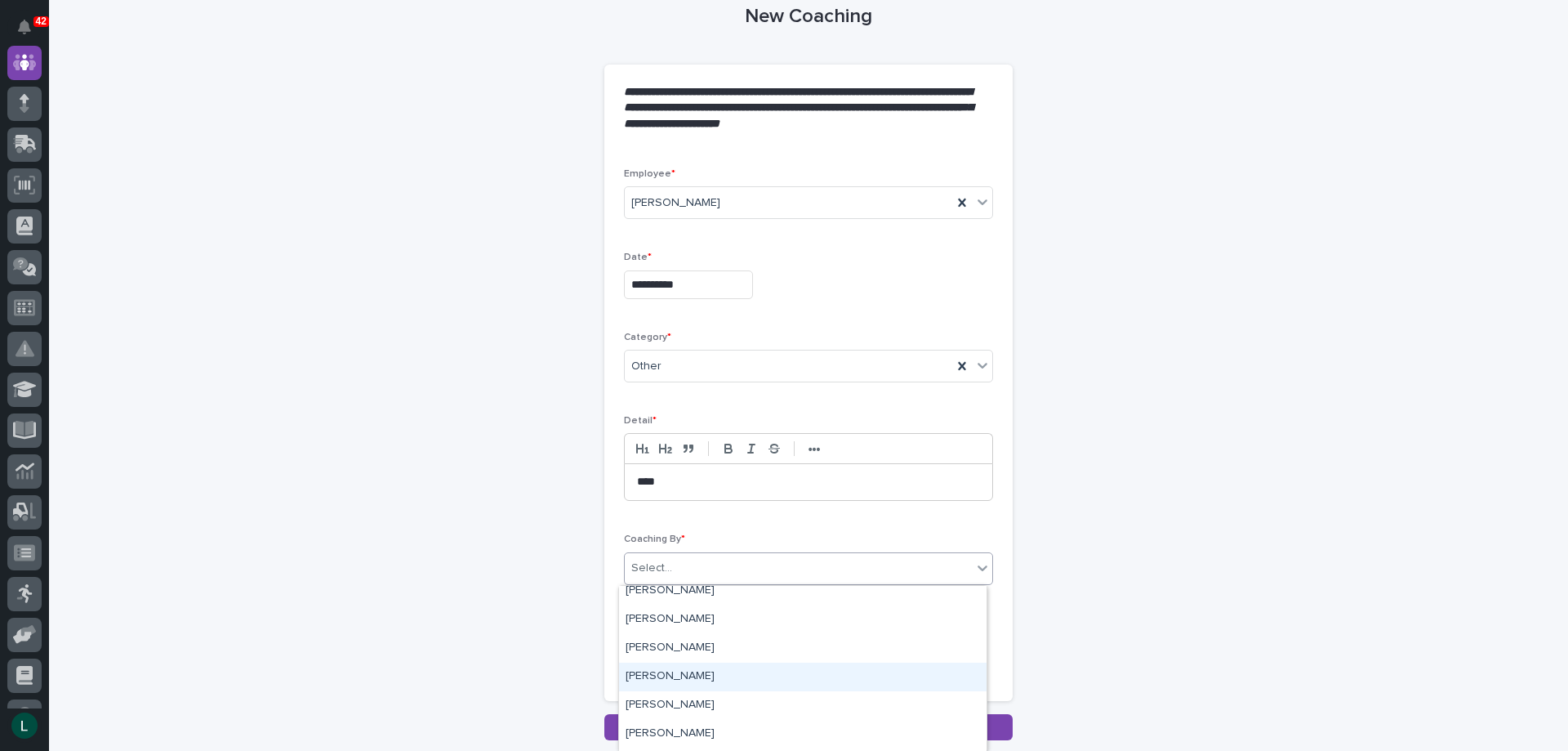
scroll to position [4902, 0]
click at [654, 669] on div "[PERSON_NAME]" at bounding box center [802, 673] width 368 height 29
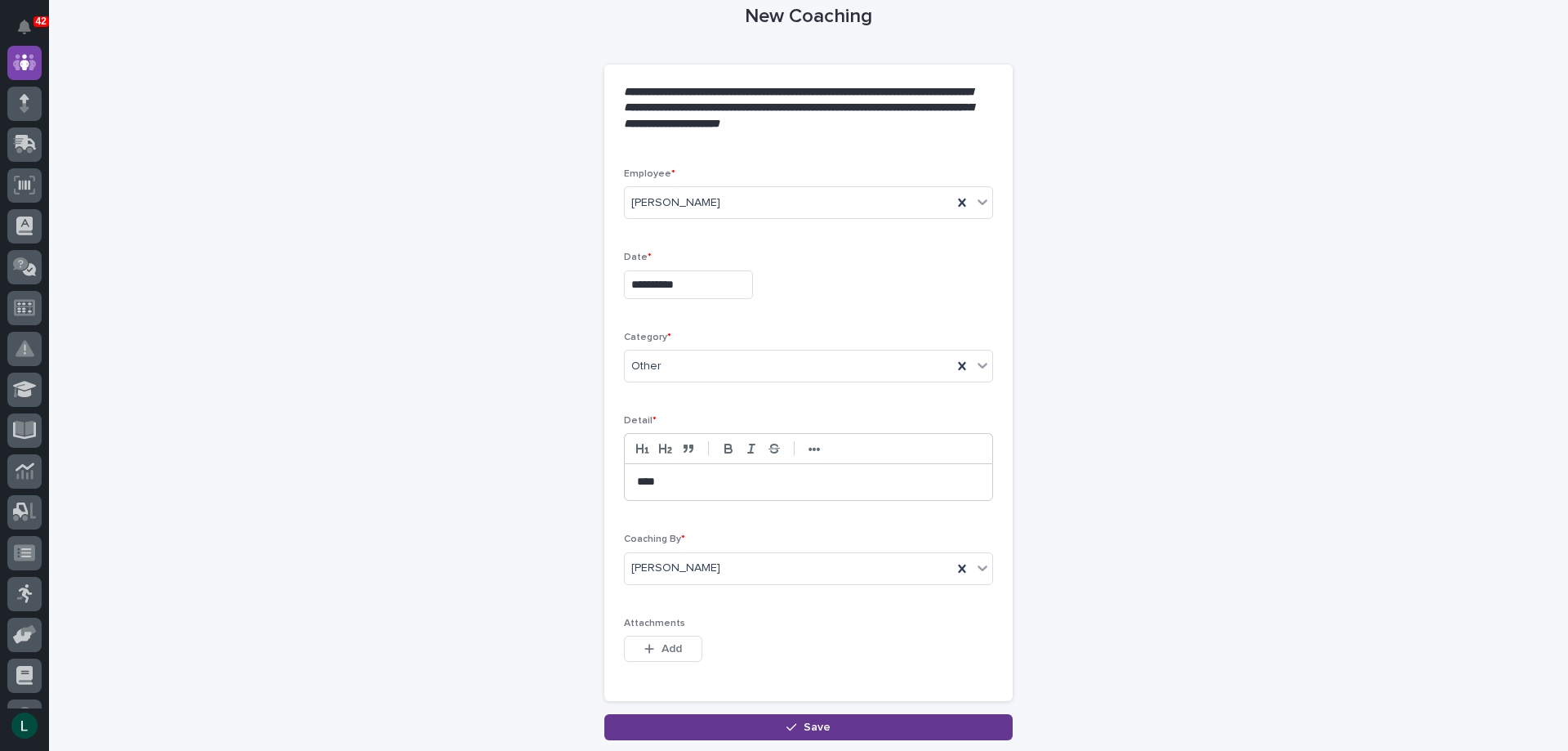
click at [786, 722] on icon "button" at bounding box center [791, 727] width 10 height 12
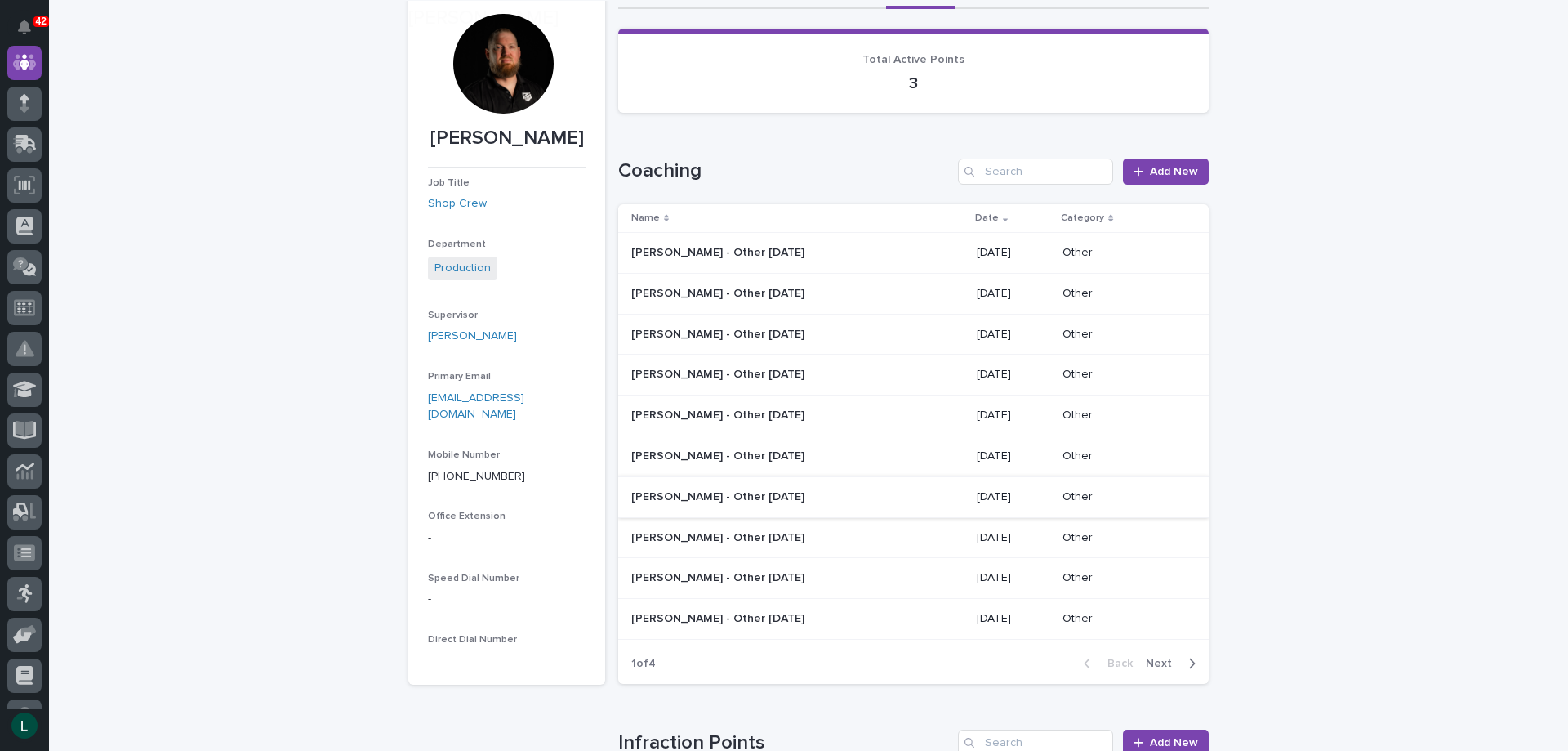
scroll to position [163, 0]
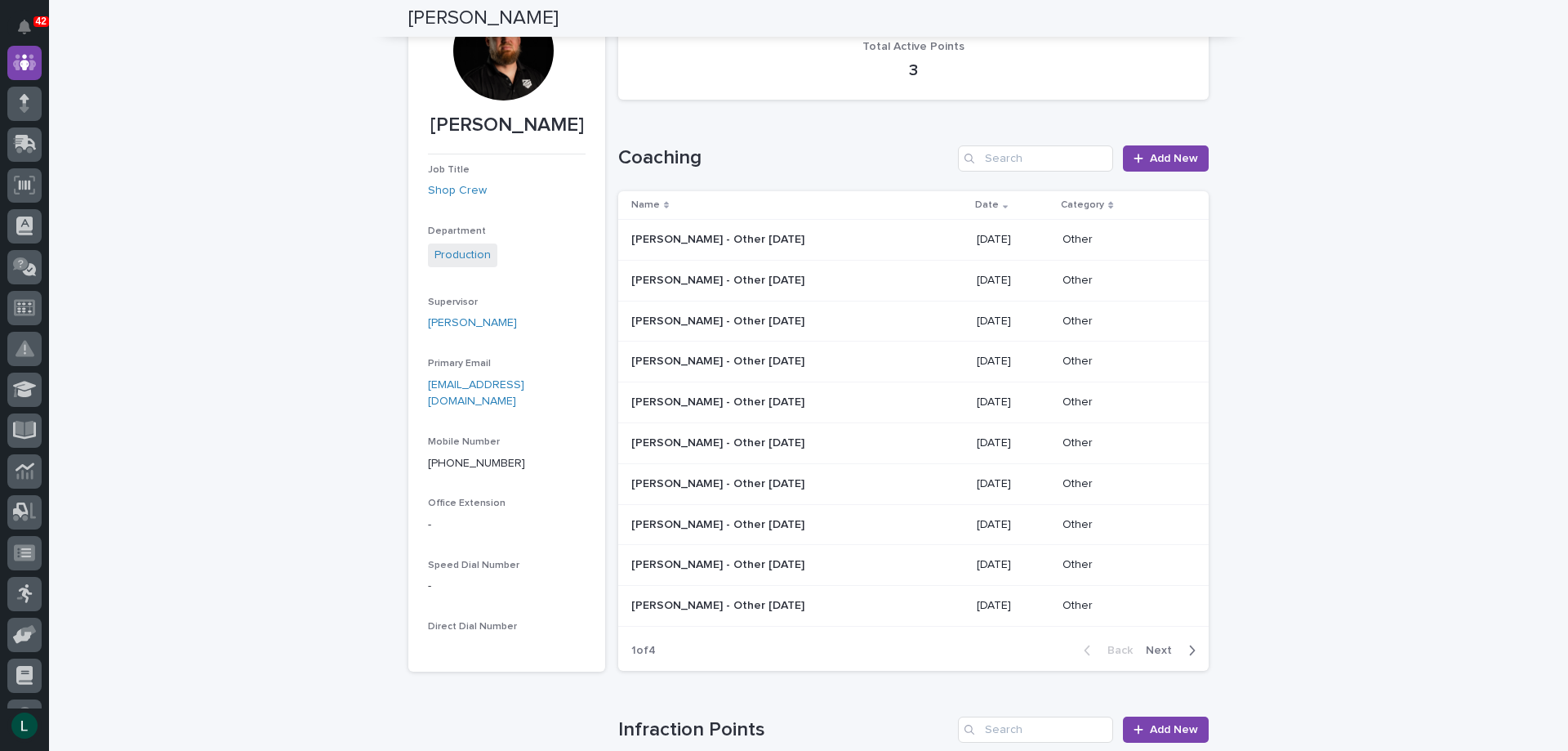
click at [1188, 647] on icon "button" at bounding box center [1191, 650] width 7 height 14
click at [1083, 647] on icon "button" at bounding box center [1087, 650] width 7 height 14
click at [1190, 648] on button "Next" at bounding box center [1174, 650] width 70 height 14
click at [1188, 647] on icon "button" at bounding box center [1191, 650] width 7 height 14
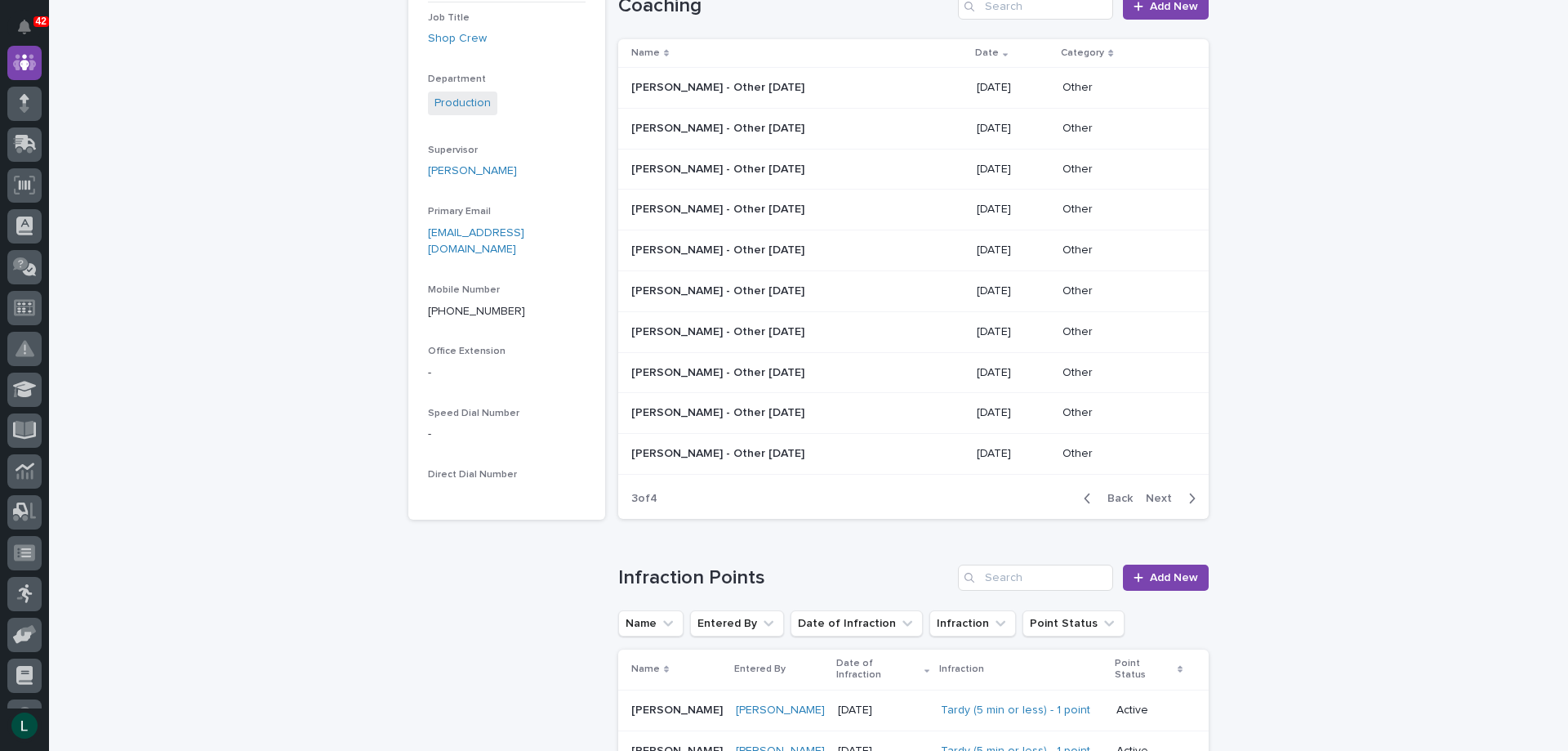
scroll to position [327, 0]
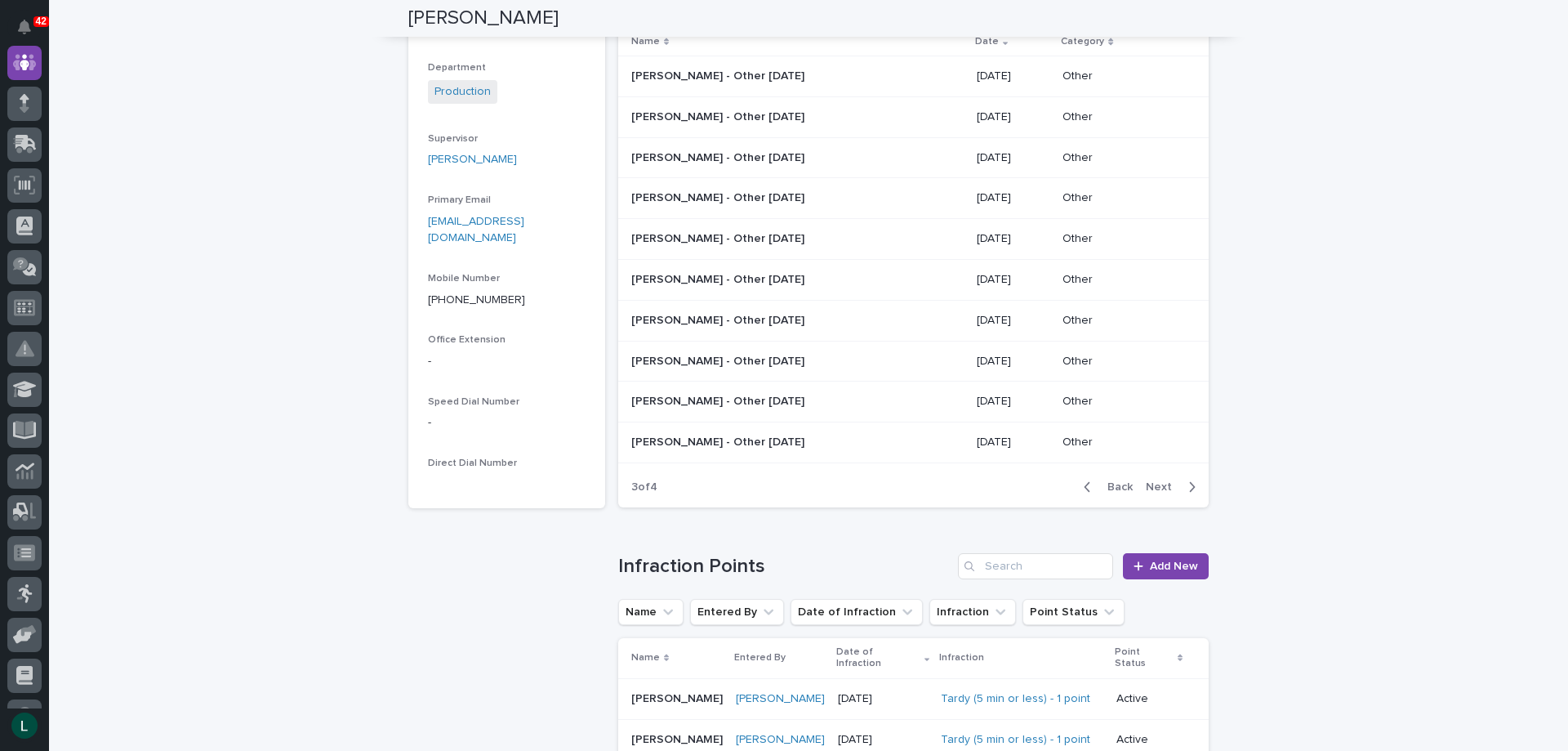
click at [1083, 481] on icon "button" at bounding box center [1087, 487] width 7 height 14
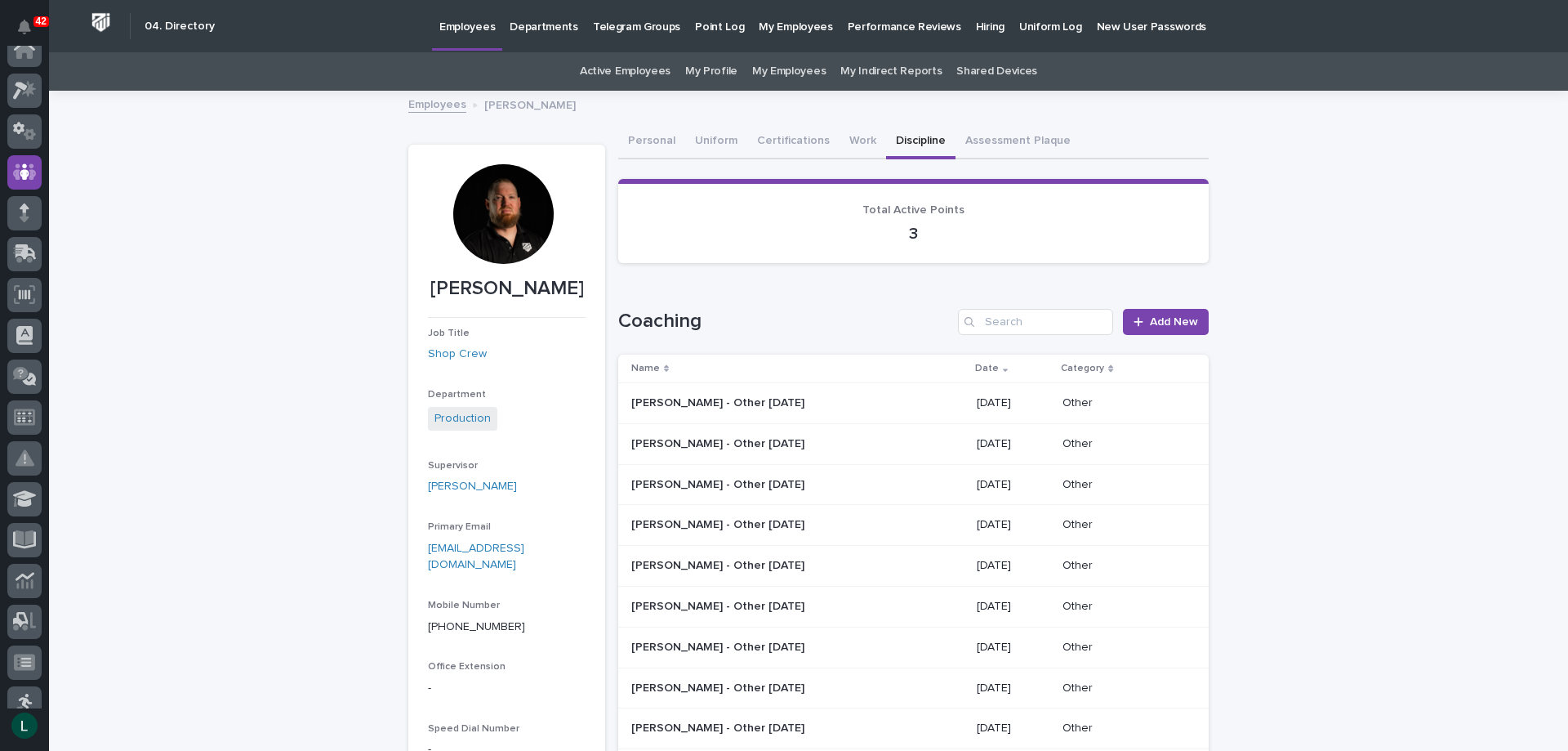
scroll to position [0, 0]
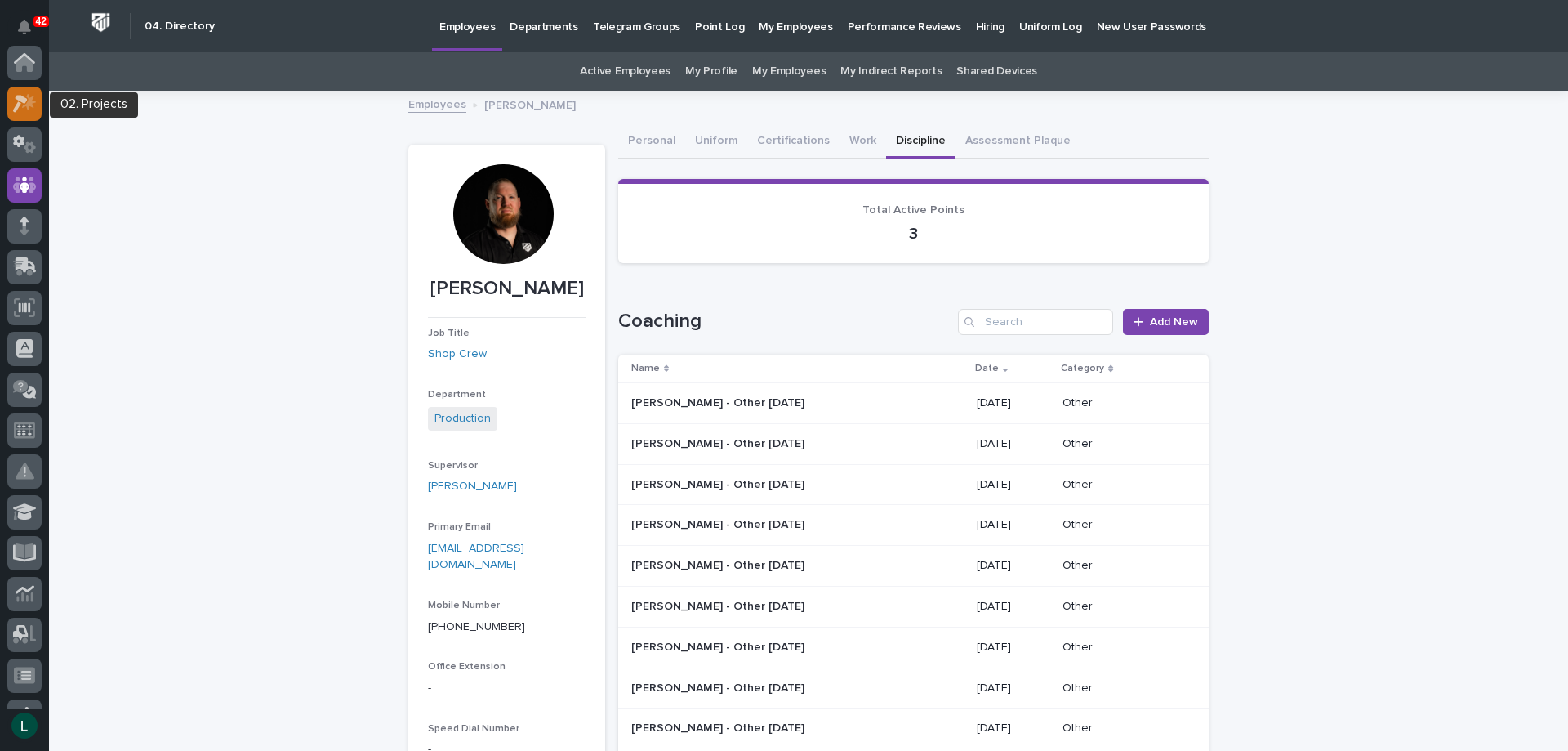
click at [24, 95] on icon at bounding box center [25, 103] width 24 height 19
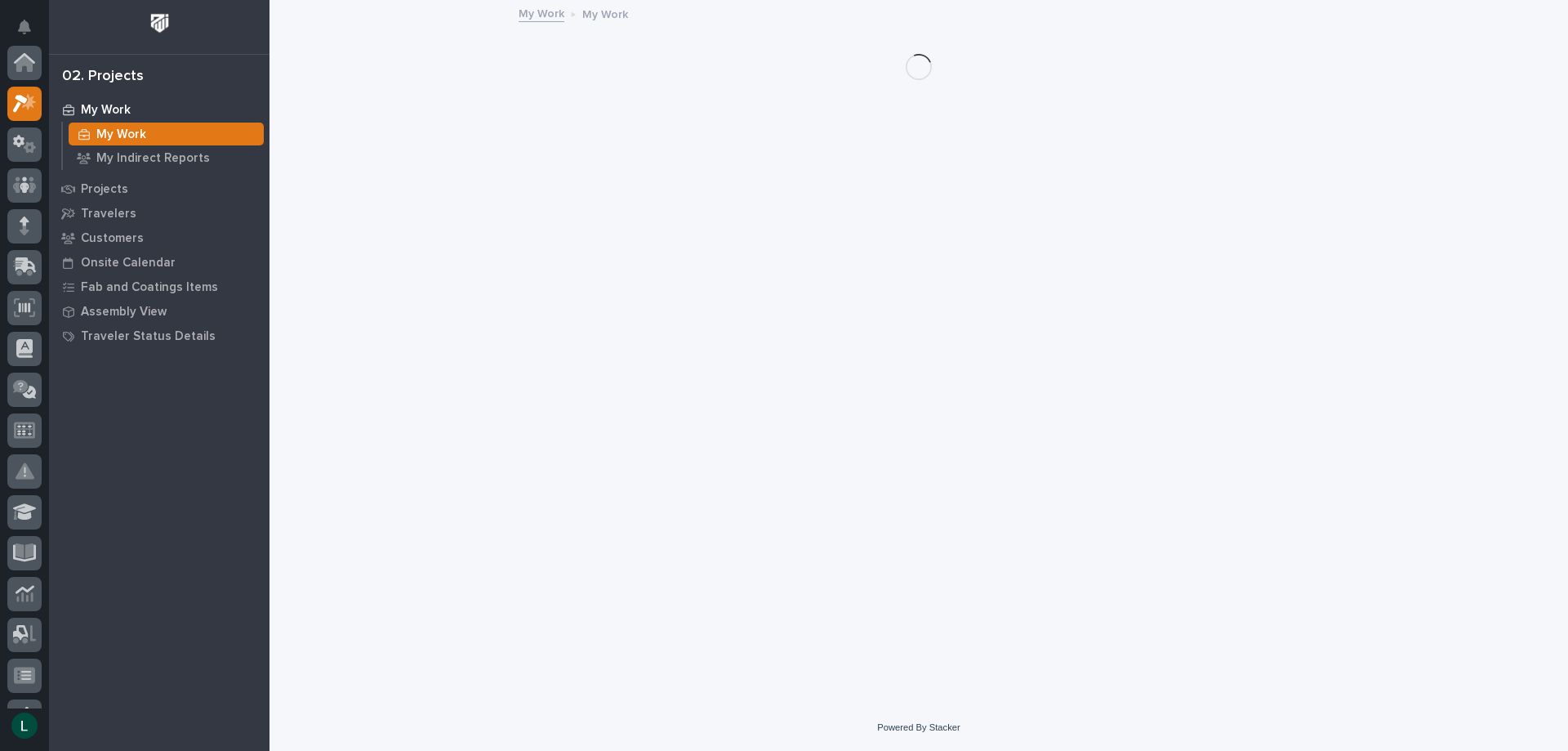
scroll to position [41, 0]
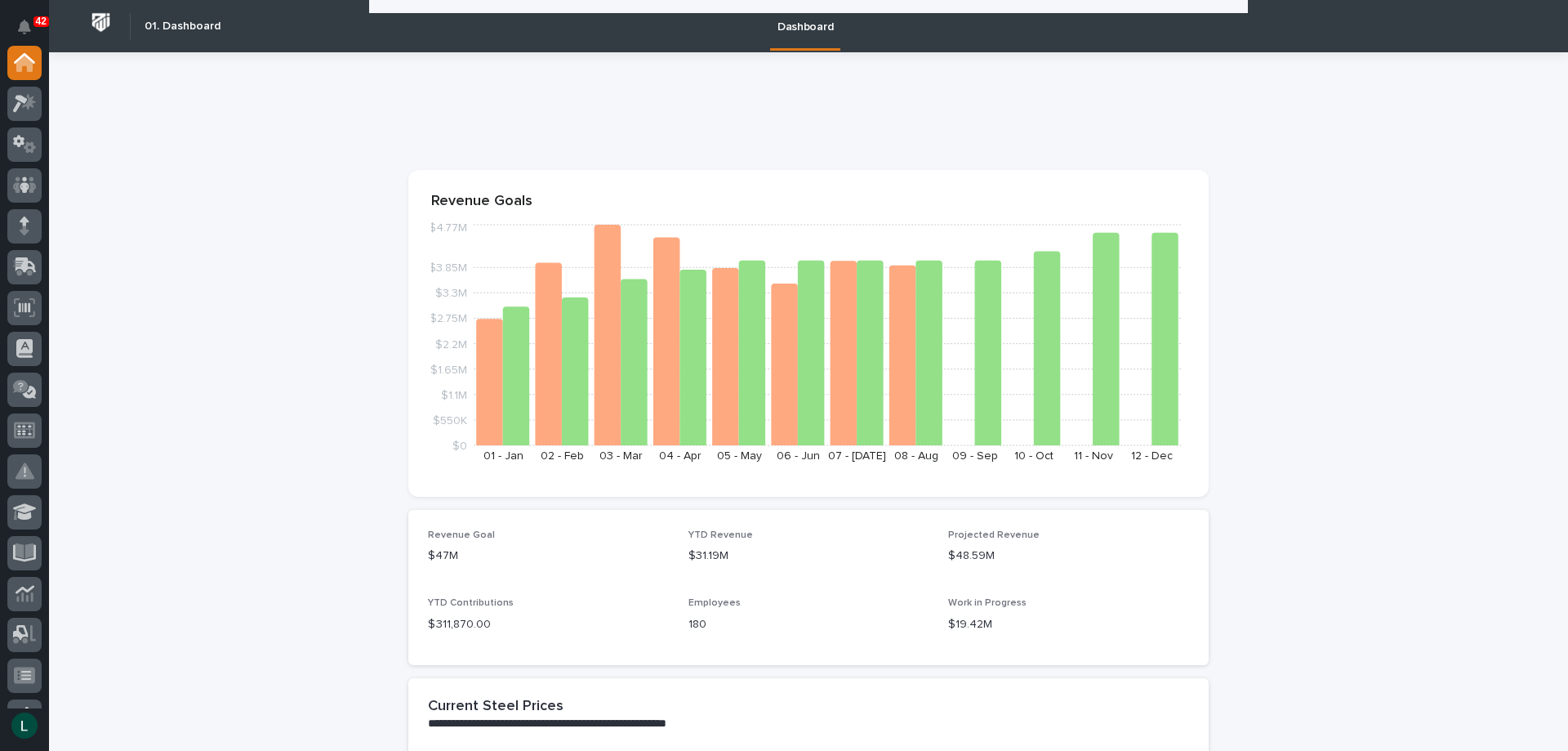
scroll to position [2206, 0]
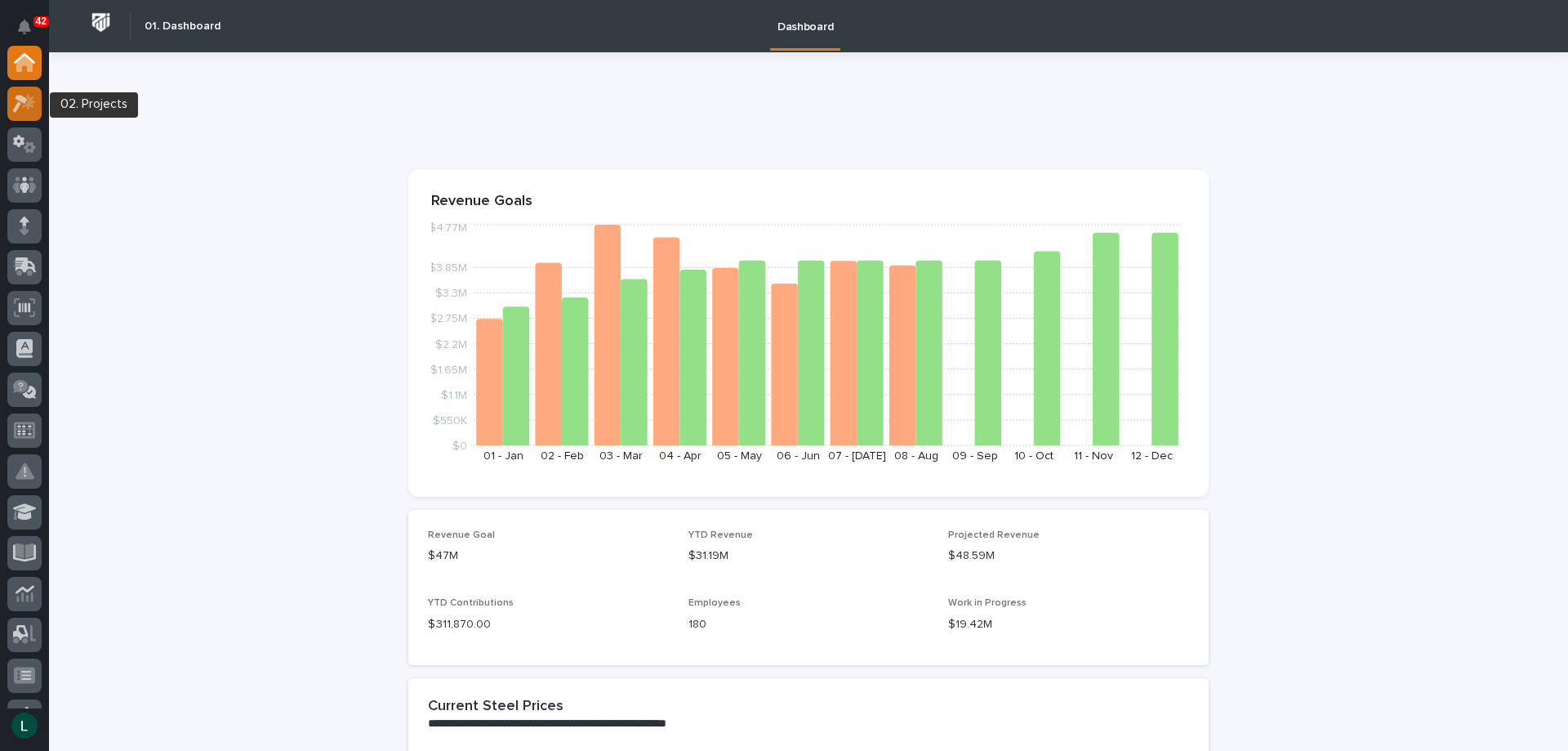
click at [19, 97] on icon at bounding box center [21, 104] width 14 height 18
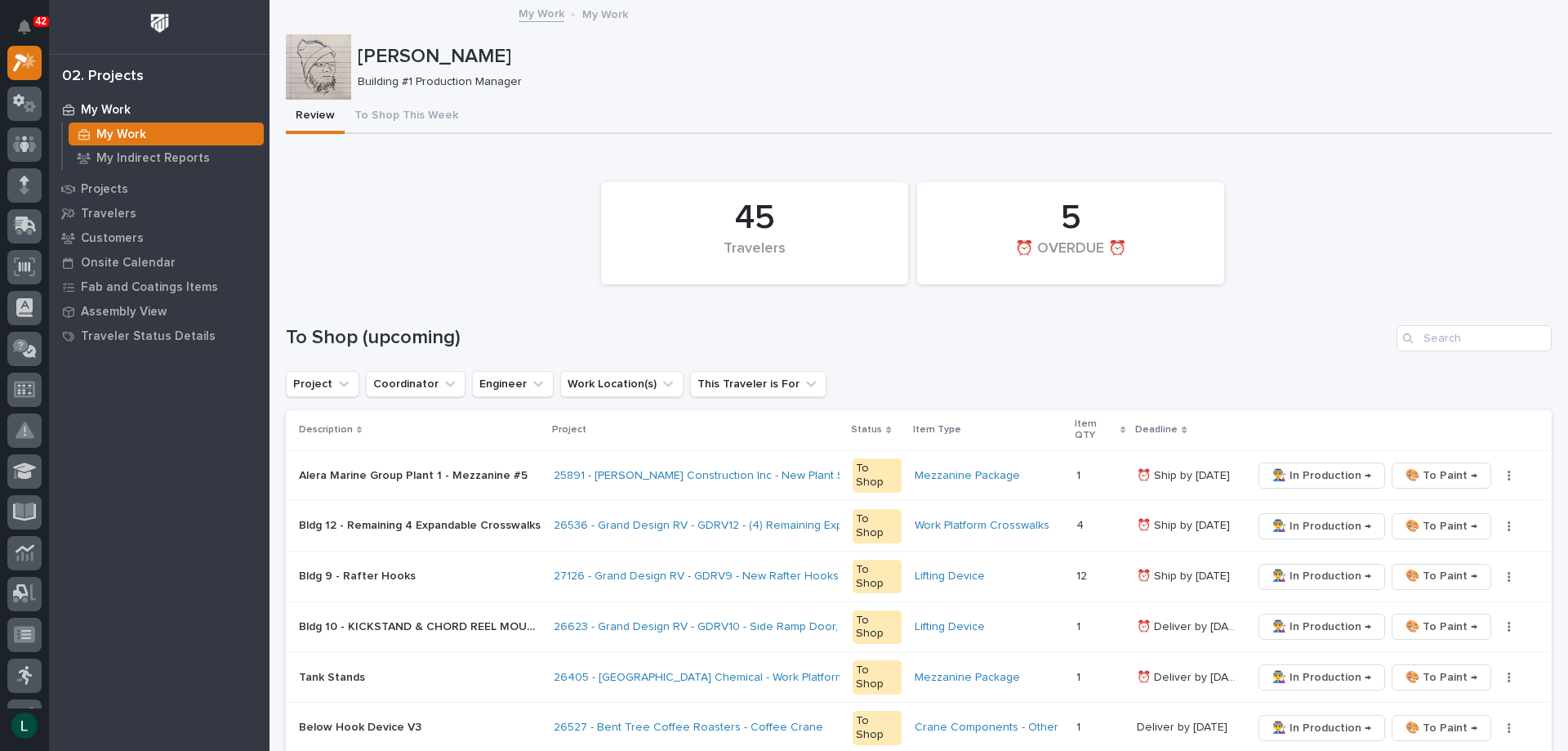
scroll to position [163, 0]
